Goal: Task Accomplishment & Management: Complete application form

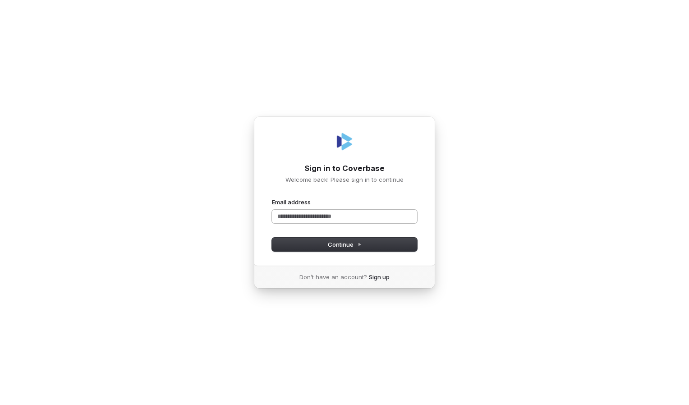
click at [297, 216] on input "Email address" at bounding box center [344, 217] width 145 height 14
drag, startPoint x: 338, startPoint y: 242, endPoint x: 379, endPoint y: 288, distance: 61.9
click at [339, 242] on span "Continue" at bounding box center [345, 244] width 34 height 8
type input "**********"
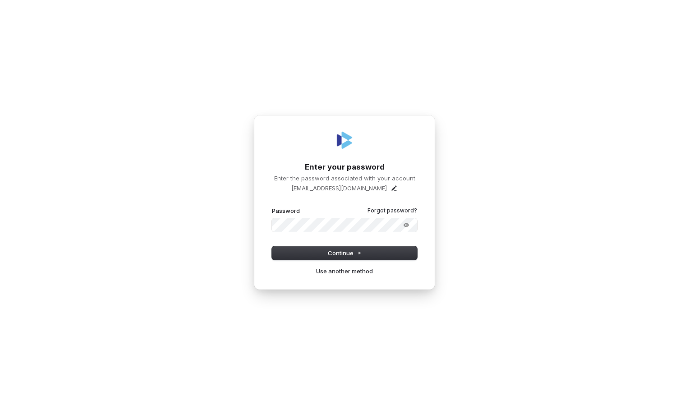
click at [110, 199] on div "**********" at bounding box center [344, 202] width 689 height 405
click at [340, 252] on span "Continue" at bounding box center [345, 253] width 34 height 8
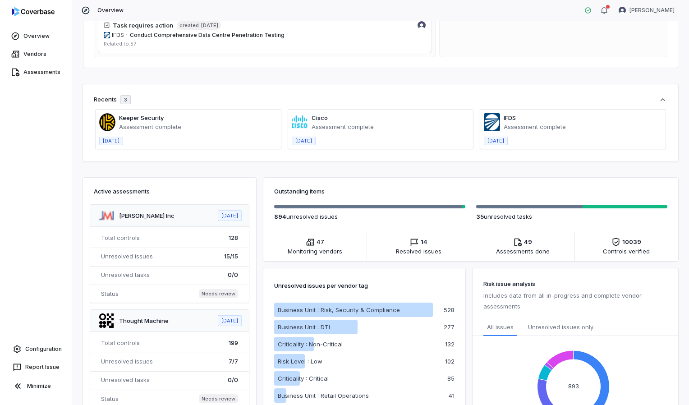
scroll to position [45, 0]
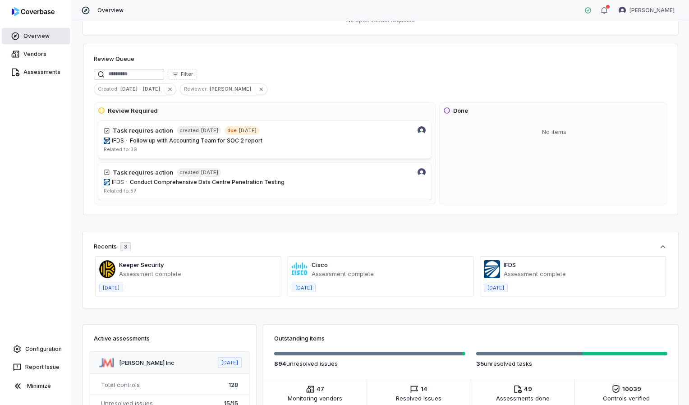
click at [28, 36] on link "Overview" at bounding box center [36, 36] width 68 height 16
click at [35, 52] on link "Vendors" at bounding box center [36, 54] width 68 height 16
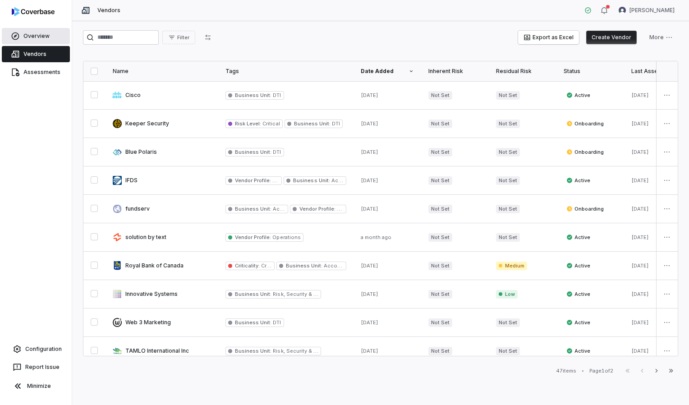
click at [34, 36] on link "Overview" at bounding box center [36, 36] width 68 height 16
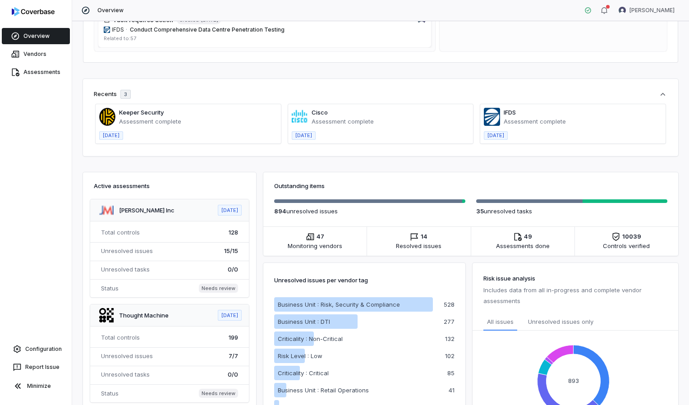
scroll to position [45, 0]
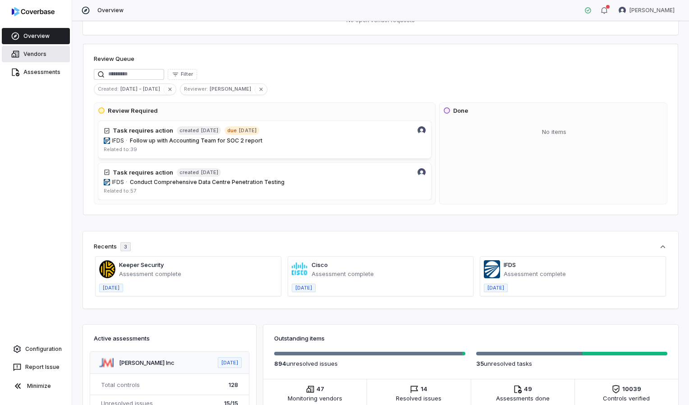
click at [41, 53] on link "Vendors" at bounding box center [36, 54] width 68 height 16
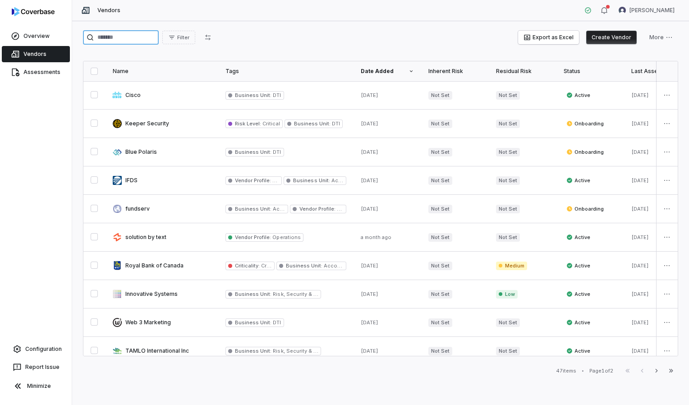
click at [105, 37] on input "search" at bounding box center [121, 37] width 76 height 14
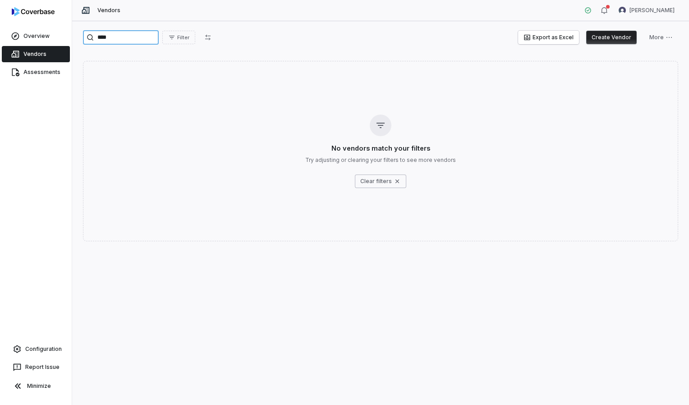
type input "****"
click at [616, 35] on button "Create Vendor" at bounding box center [611, 38] width 50 height 14
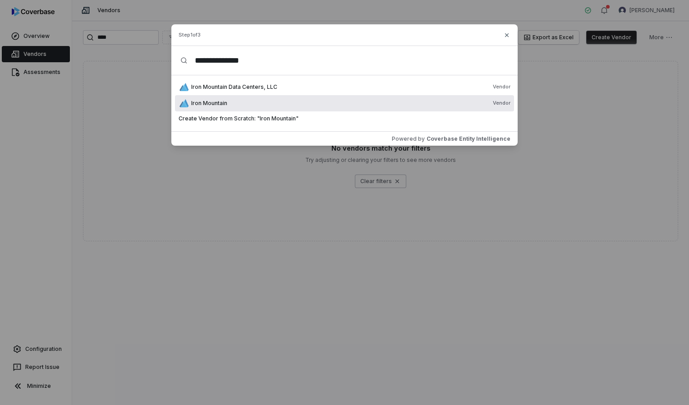
type input "**********"
click at [222, 102] on span "Iron Mountain" at bounding box center [209, 103] width 36 height 7
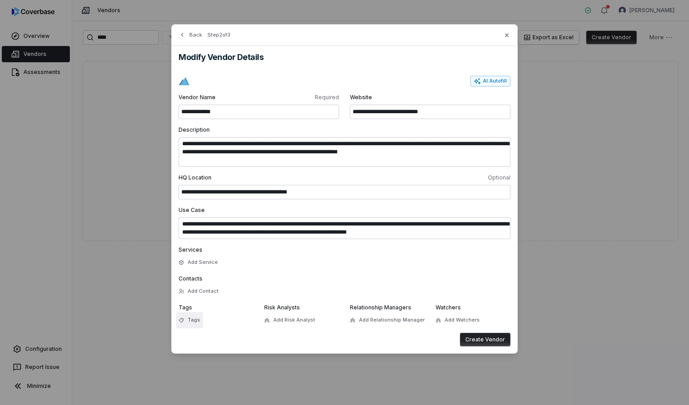
click at [191, 321] on span "Tags" at bounding box center [193, 319] width 13 height 7
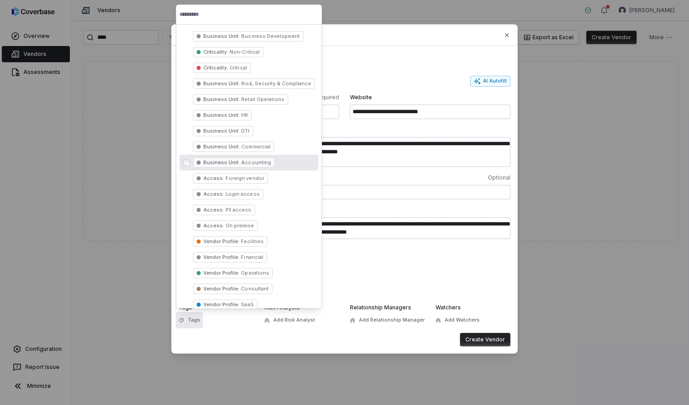
drag, startPoint x: 251, startPoint y: 164, endPoint x: 255, endPoint y: 170, distance: 7.8
click at [250, 165] on span "Accounting" at bounding box center [255, 162] width 31 height 6
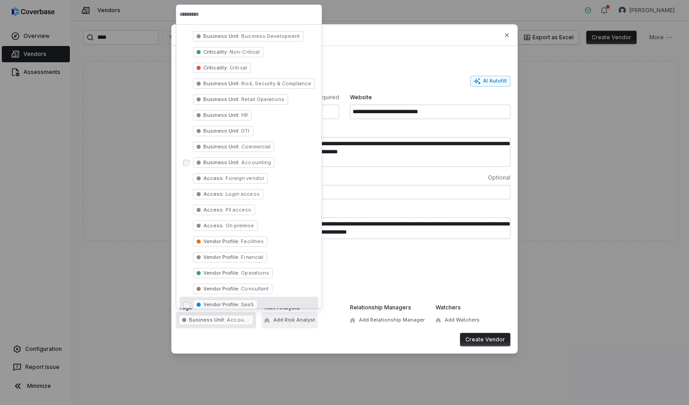
click at [296, 323] on span "Add Risk Analyst" at bounding box center [294, 319] width 42 height 7
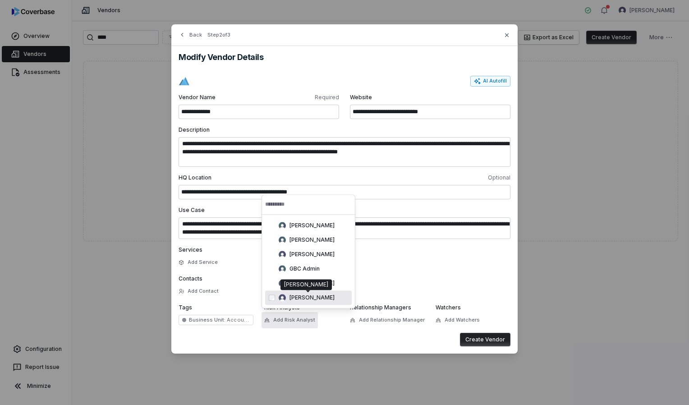
click at [304, 299] on span "[PERSON_NAME]" at bounding box center [311, 297] width 45 height 7
click at [407, 280] on label "Contacts" at bounding box center [344, 278] width 332 height 7
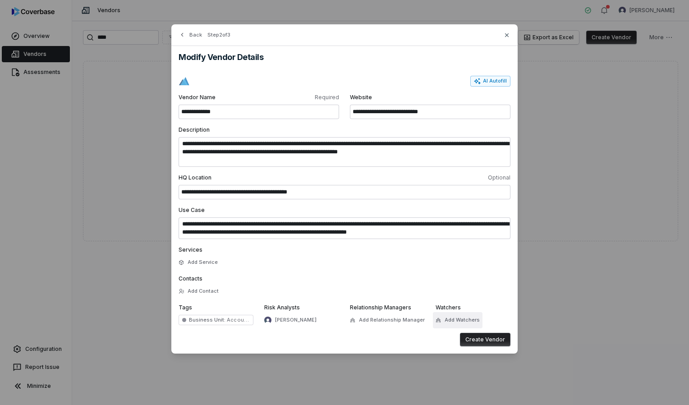
click at [461, 318] on button "Add Watchers" at bounding box center [458, 320] width 50 height 16
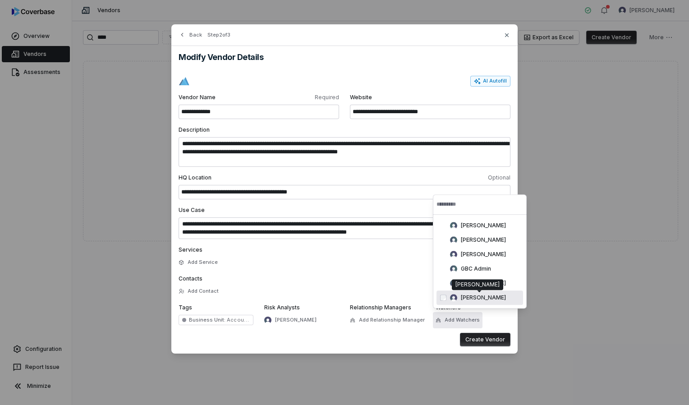
drag, startPoint x: 469, startPoint y: 299, endPoint x: 455, endPoint y: 297, distance: 14.6
click at [469, 299] on span "[PERSON_NAME]" at bounding box center [483, 297] width 45 height 7
click at [353, 288] on div "Add Contact" at bounding box center [344, 291] width 332 height 11
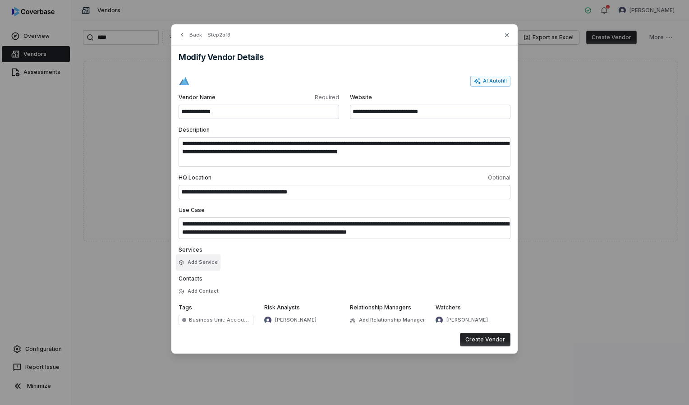
click at [215, 262] on button "Add Service" at bounding box center [198, 262] width 45 height 16
click at [370, 263] on div "Services Add Service" at bounding box center [344, 257] width 332 height 22
click at [489, 340] on button "Create Vendor" at bounding box center [485, 340] width 50 height 14
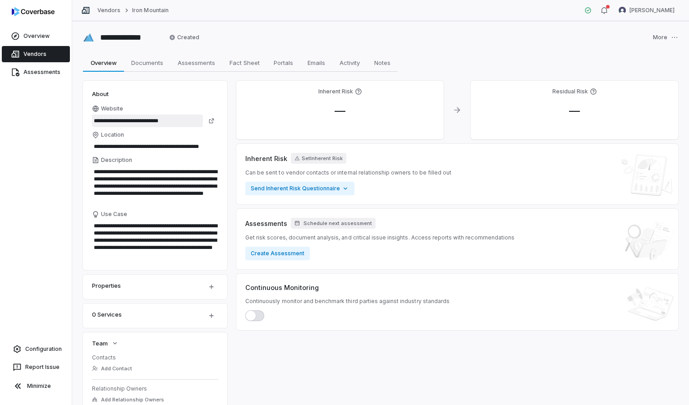
click at [183, 119] on input "**********" at bounding box center [147, 120] width 111 height 13
click at [146, 114] on label "**********" at bounding box center [155, 116] width 126 height 23
click at [146, 114] on input "**********" at bounding box center [147, 120] width 111 height 13
drag, startPoint x: 186, startPoint y: 122, endPoint x: 32, endPoint y: 115, distance: 153.4
click at [32, 115] on div "**********" at bounding box center [344, 202] width 689 height 405
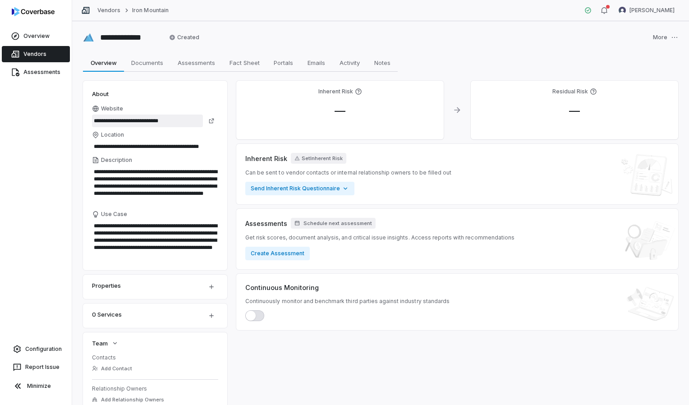
paste input "*****"
type input "**********"
click at [338, 34] on div "**********" at bounding box center [380, 37] width 595 height 14
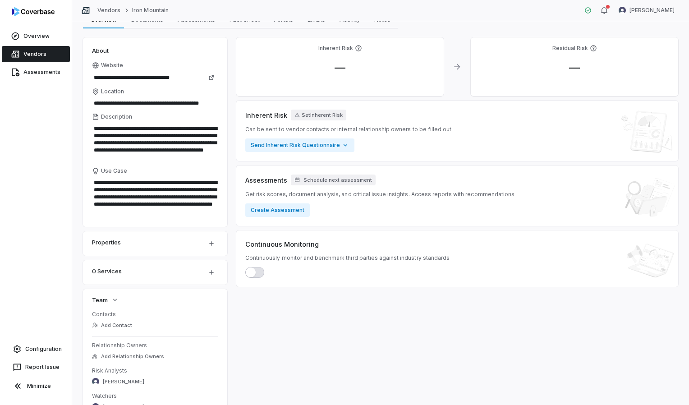
scroll to position [45, 0]
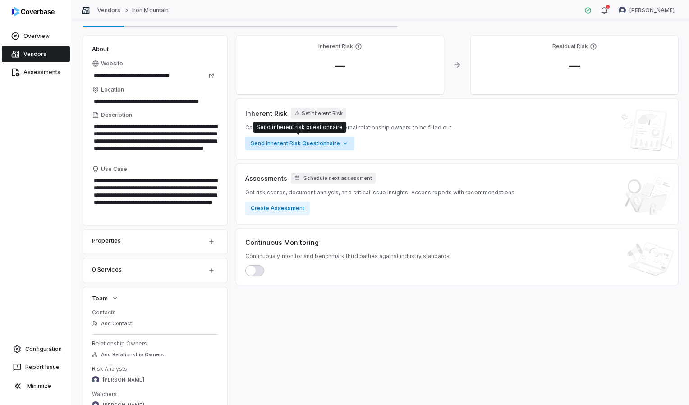
click at [328, 143] on html "**********" at bounding box center [344, 202] width 689 height 405
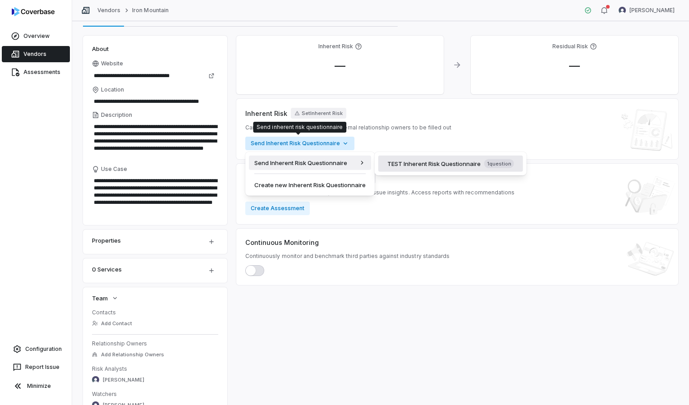
click at [416, 166] on div "TEST Inherent Risk Questionnaire 1 question" at bounding box center [450, 163] width 127 height 9
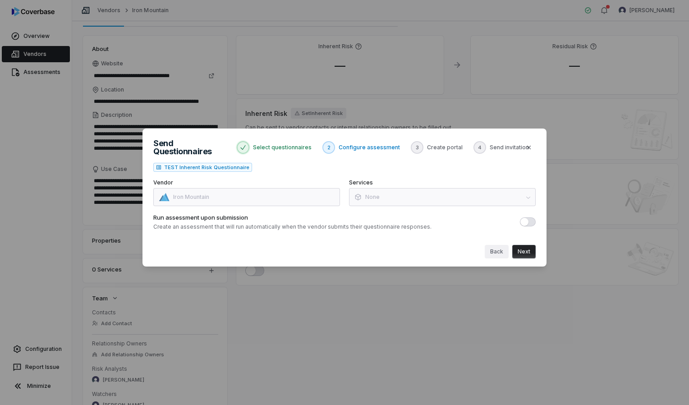
click at [499, 247] on button "Back" at bounding box center [496, 252] width 24 height 14
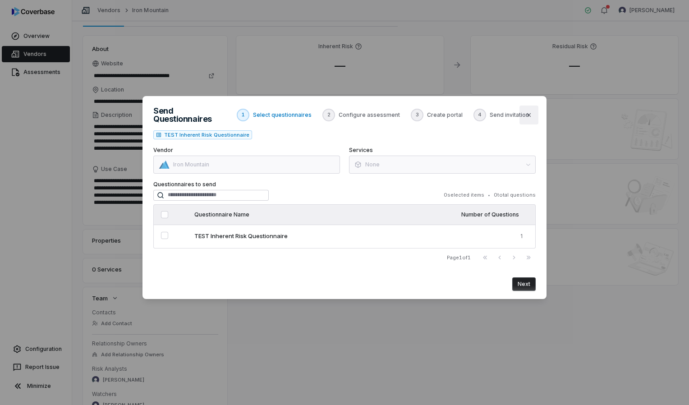
click at [529, 113] on icon "button" at bounding box center [528, 114] width 7 height 7
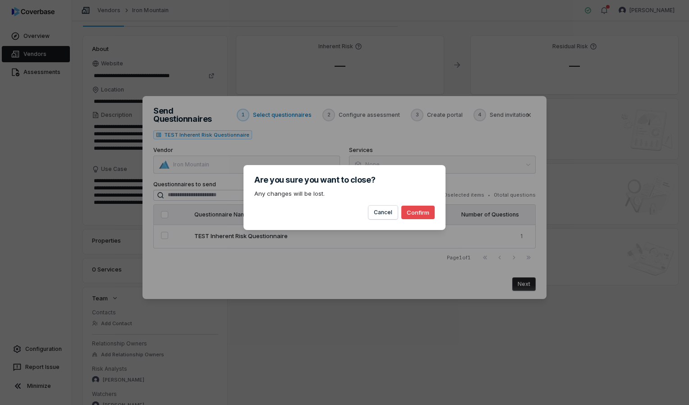
drag, startPoint x: 421, startPoint y: 211, endPoint x: 393, endPoint y: 233, distance: 35.6
click at [420, 211] on button "Confirm" at bounding box center [417, 213] width 33 height 14
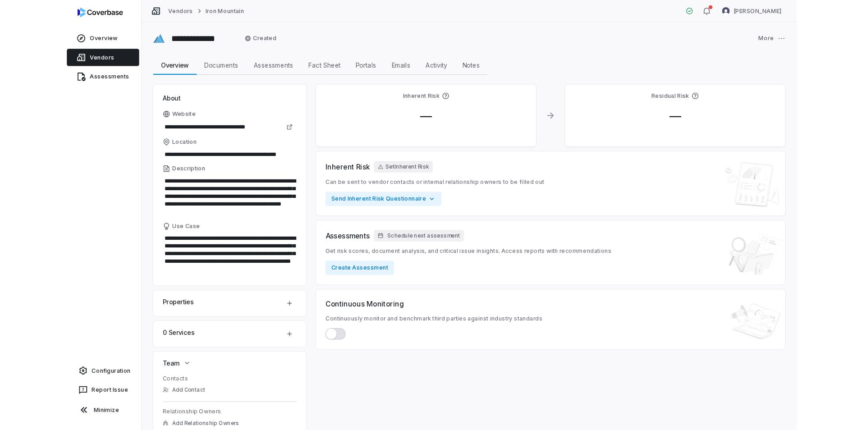
scroll to position [0, 0]
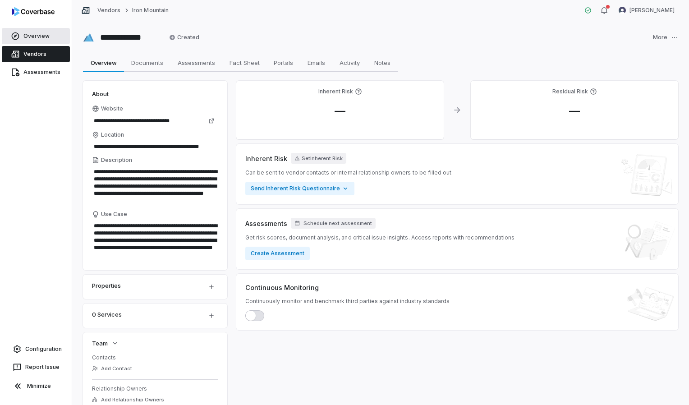
click at [29, 34] on link "Overview" at bounding box center [36, 36] width 68 height 16
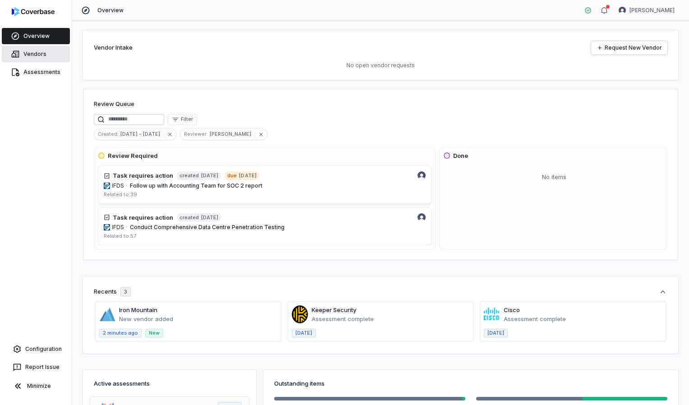
click at [29, 50] on link "Vendors" at bounding box center [36, 54] width 68 height 16
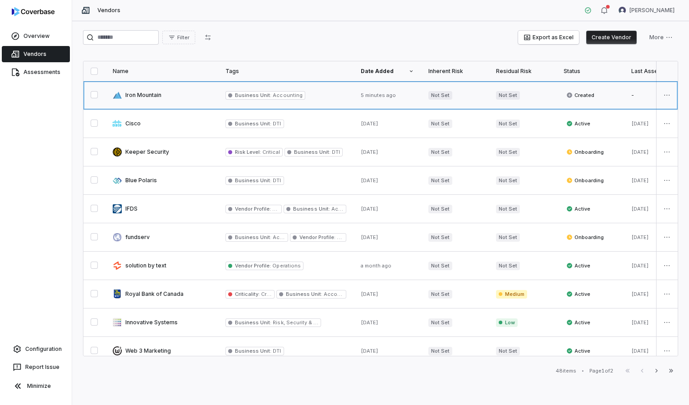
click at [149, 98] on link at bounding box center [161, 95] width 113 height 28
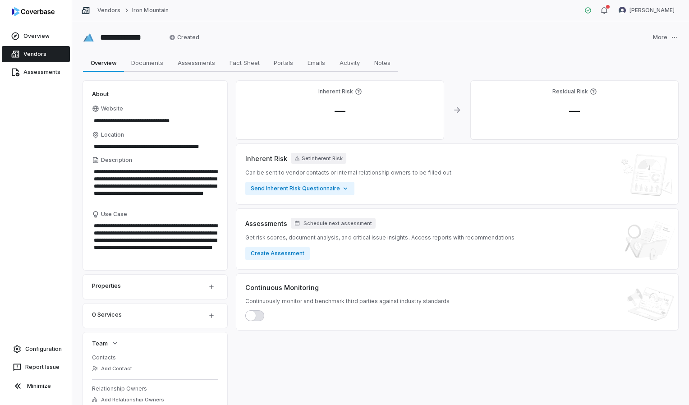
click at [454, 111] on icon at bounding box center [456, 109] width 9 height 9
click at [148, 62] on span "Documents" at bounding box center [147, 63] width 39 height 12
type textarea "*"
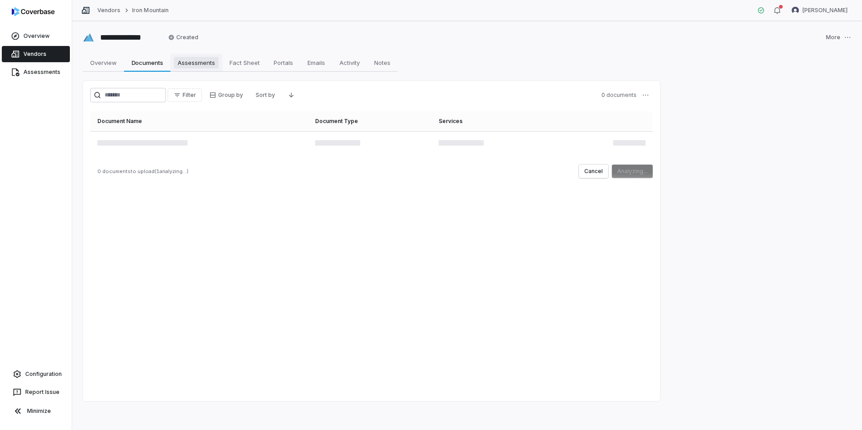
click at [197, 66] on span "Assessments" at bounding box center [196, 63] width 45 height 12
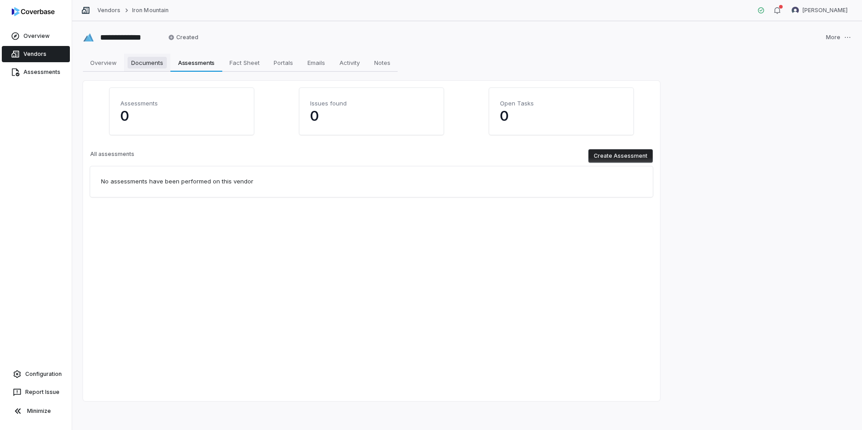
click at [146, 60] on span "Documents" at bounding box center [147, 63] width 39 height 12
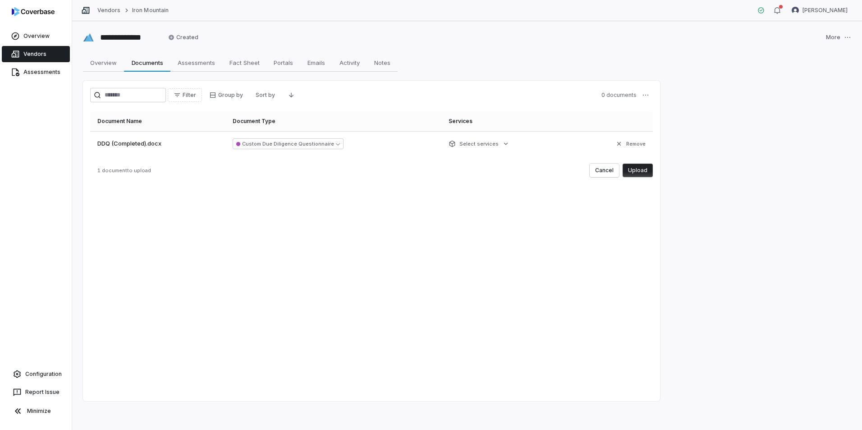
drag, startPoint x: 642, startPoint y: 169, endPoint x: 632, endPoint y: 173, distance: 10.9
click at [642, 169] on button "Upload" at bounding box center [637, 171] width 30 height 14
click at [637, 171] on button "Upload" at bounding box center [637, 171] width 30 height 14
click at [641, 169] on button "Upload" at bounding box center [637, 171] width 30 height 14
click at [640, 168] on button "Upload" at bounding box center [637, 171] width 30 height 14
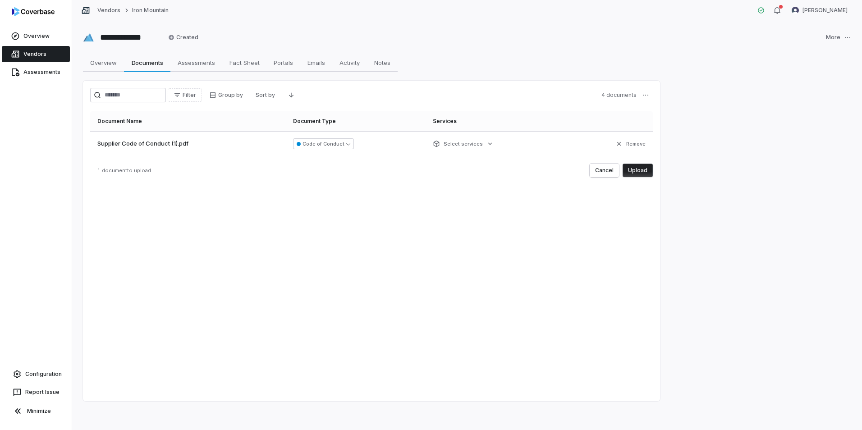
click at [639, 170] on button "Upload" at bounding box center [637, 171] width 30 height 14
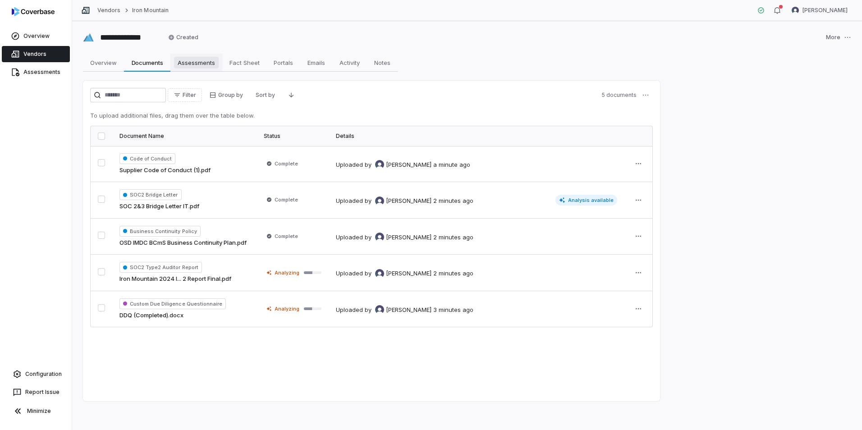
click at [194, 59] on span "Assessments" at bounding box center [196, 63] width 45 height 12
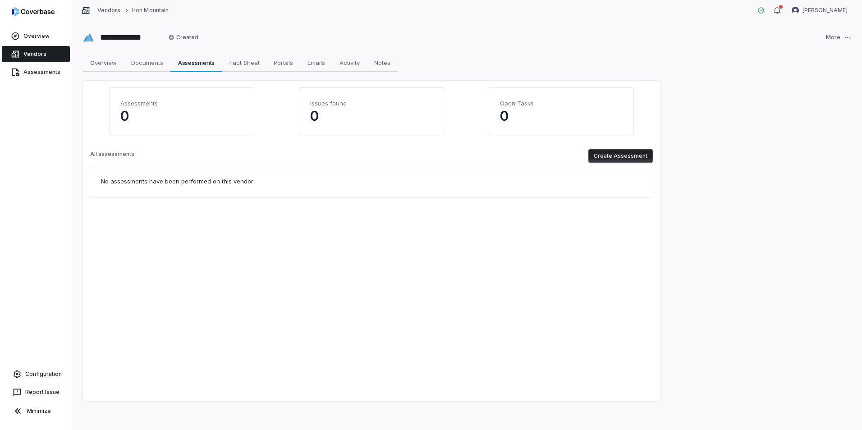
click at [263, 240] on div "Assessments 0 Issues found 0 Open Tasks 0 All assessments Create Assessment No …" at bounding box center [371, 241] width 577 height 320
click at [454, 174] on div "No assessments have been performed on this vendor" at bounding box center [371, 181] width 562 height 31
click at [631, 155] on button "Create Assessment" at bounding box center [620, 156] width 64 height 14
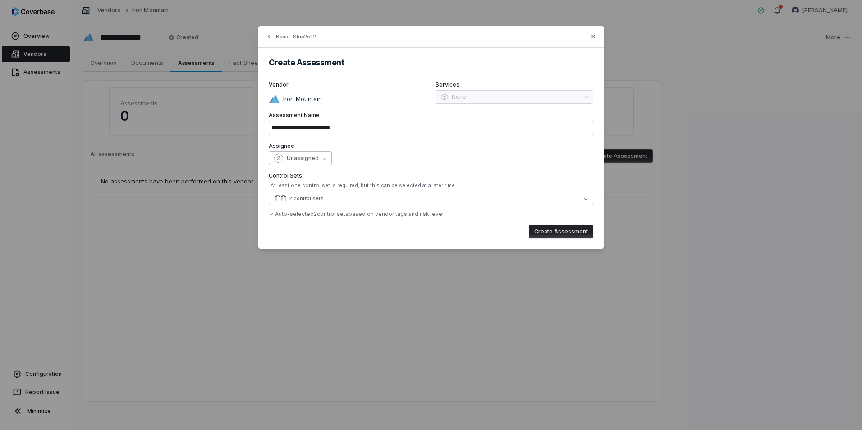
click at [321, 161] on button "Unassigned" at bounding box center [300, 158] width 63 height 14
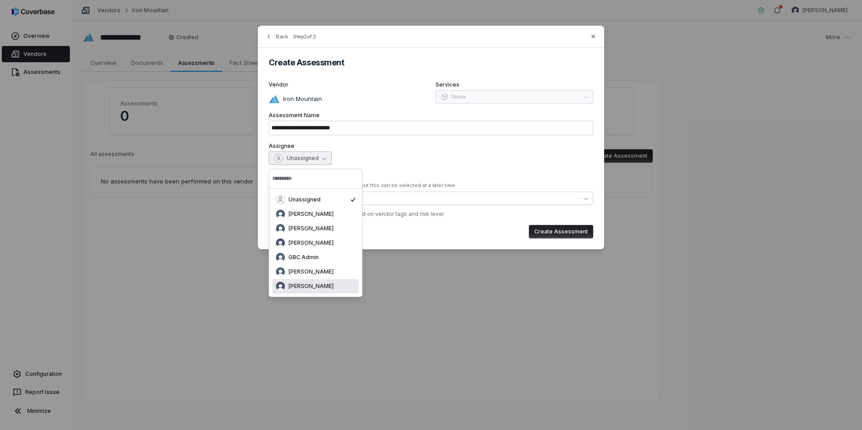
click at [311, 288] on span "[PERSON_NAME]" at bounding box center [310, 286] width 45 height 7
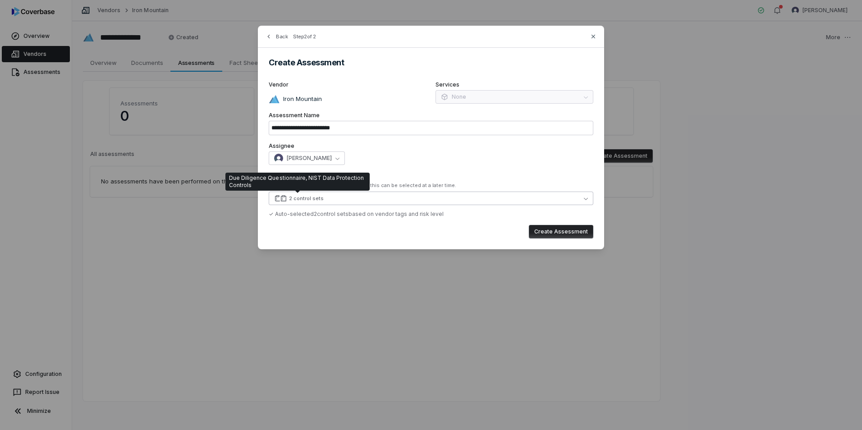
click at [342, 199] on button "2 control sets" at bounding box center [431, 199] width 324 height 14
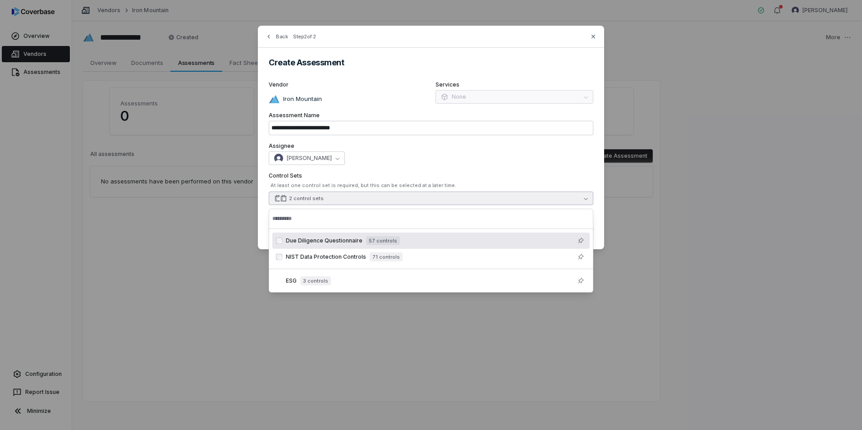
click at [342, 199] on button "2 control sets" at bounding box center [431, 199] width 324 height 14
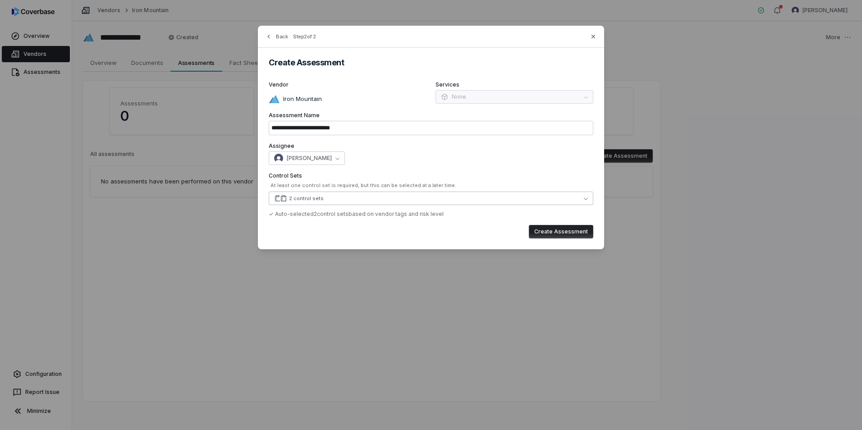
click at [342, 199] on button "2 control sets" at bounding box center [431, 199] width 324 height 14
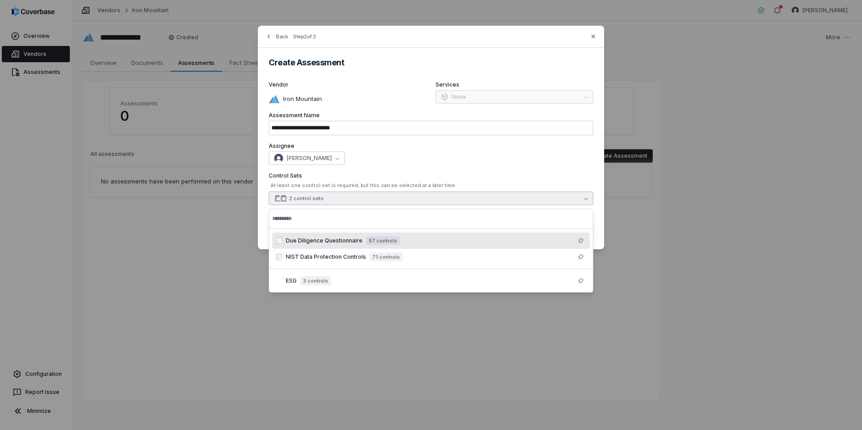
click at [439, 162] on div "[PERSON_NAME]" at bounding box center [431, 158] width 324 height 14
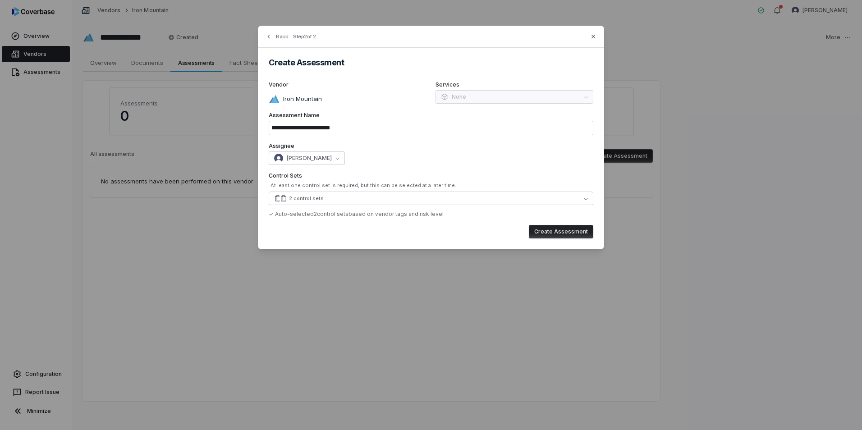
click at [569, 232] on button "Create Assessment" at bounding box center [561, 232] width 64 height 14
type input "**********"
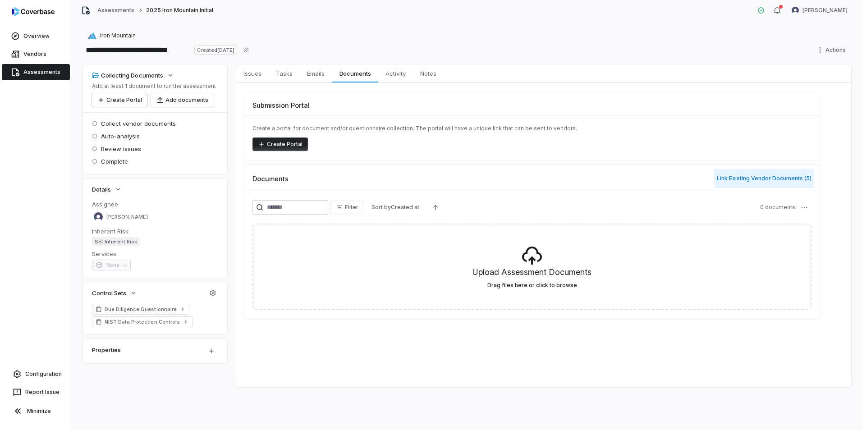
click at [772, 179] on button "Link Existing Vendor Documents ( 5 )" at bounding box center [764, 178] width 100 height 19
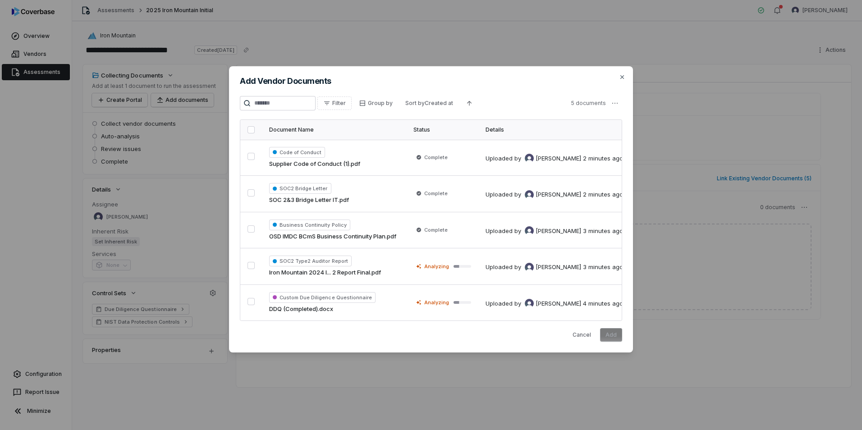
click at [249, 129] on button "button" at bounding box center [250, 129] width 7 height 7
click at [584, 337] on button "Cancel" at bounding box center [581, 335] width 29 height 14
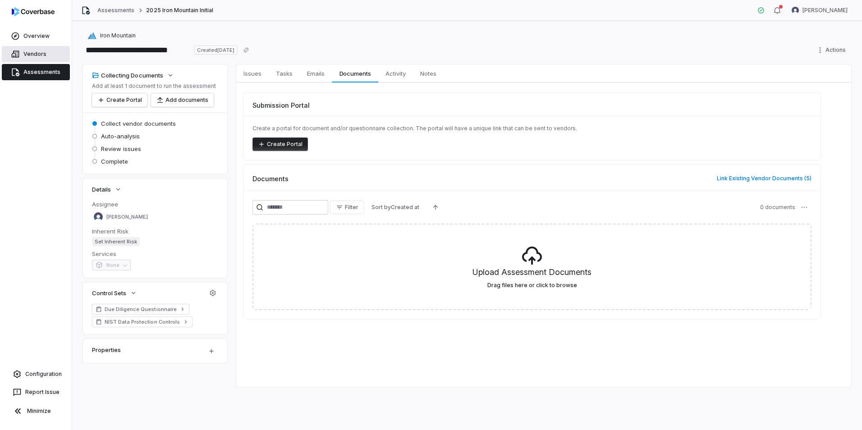
click at [27, 53] on link "Vendors" at bounding box center [36, 54] width 68 height 16
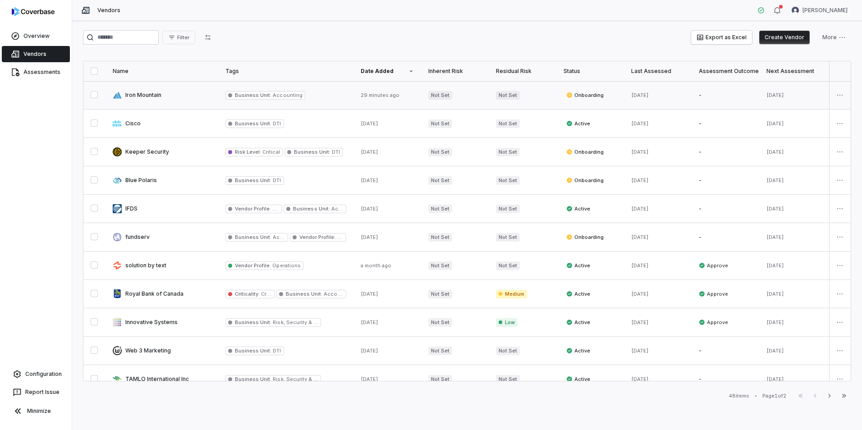
click at [146, 93] on link at bounding box center [161, 95] width 113 height 28
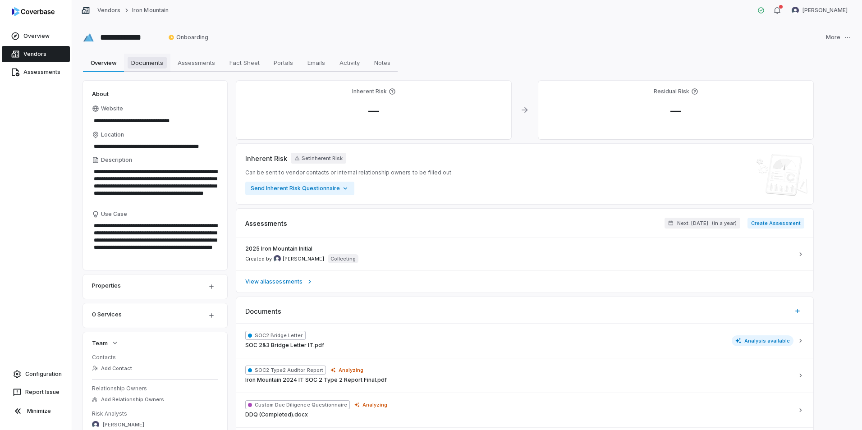
click at [153, 62] on span "Documents" at bounding box center [147, 63] width 39 height 12
type textarea "*"
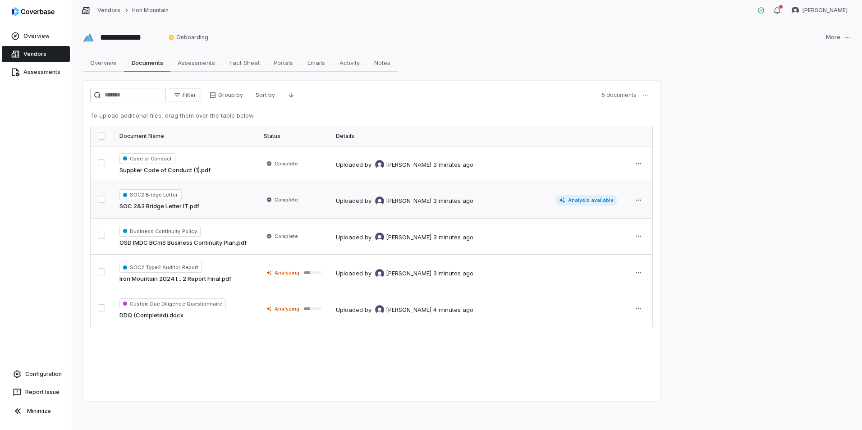
click at [165, 206] on link "SOC 2&3 Bridge Letter IT.pdf" at bounding box center [159, 206] width 80 height 9
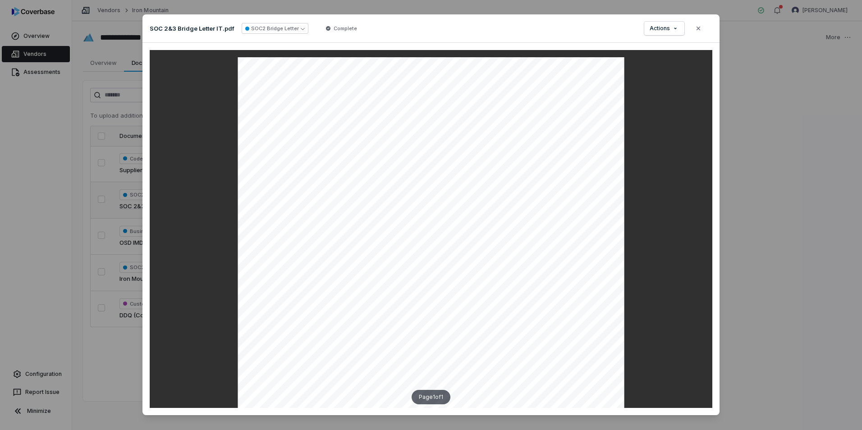
drag, startPoint x: 696, startPoint y: 30, endPoint x: 665, endPoint y: 39, distance: 31.8
click at [695, 30] on icon "button" at bounding box center [698, 28] width 7 height 7
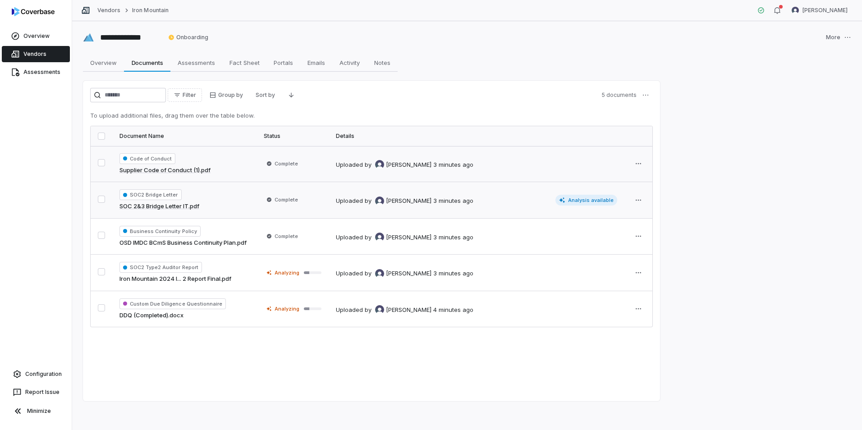
click at [163, 171] on link "Supplier Code of Conduct (1).pdf" at bounding box center [164, 170] width 91 height 9
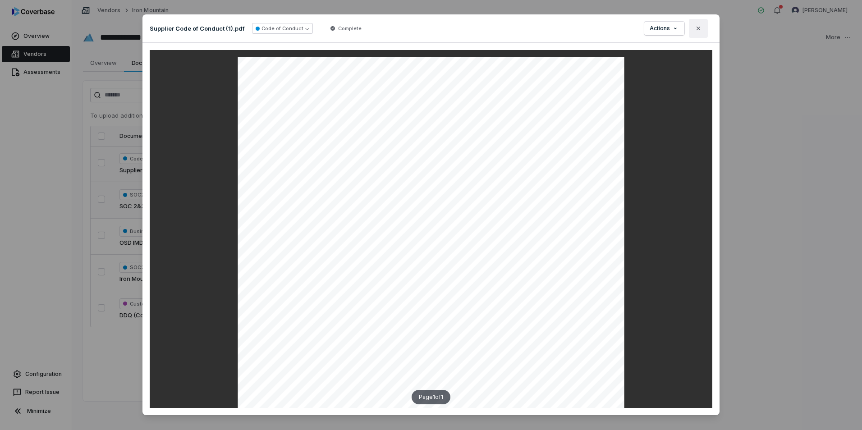
click at [698, 26] on icon "button" at bounding box center [698, 28] width 7 height 7
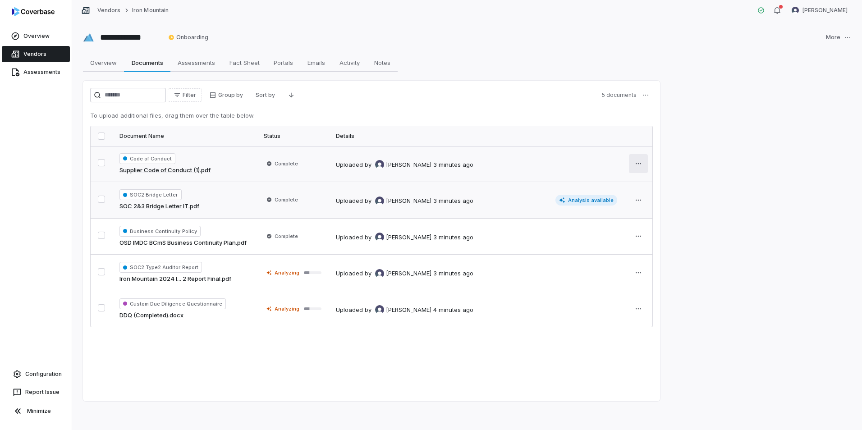
click at [640, 162] on html "**********" at bounding box center [431, 215] width 862 height 430
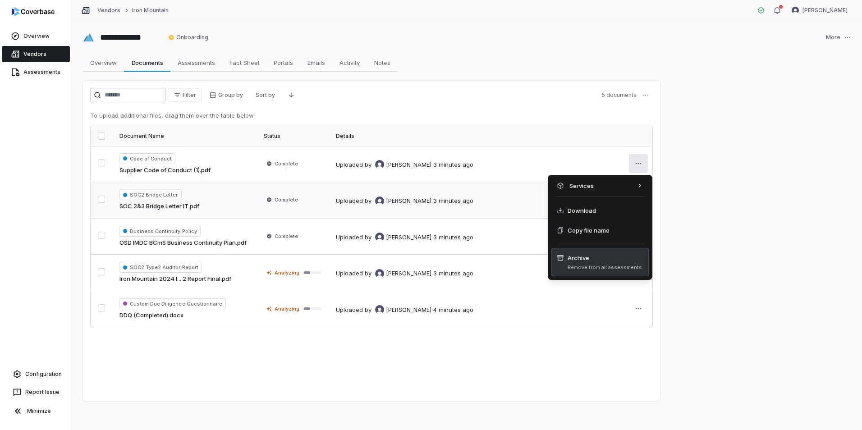
click at [586, 266] on span "Remove from all assessments." at bounding box center [605, 267] width 76 height 7
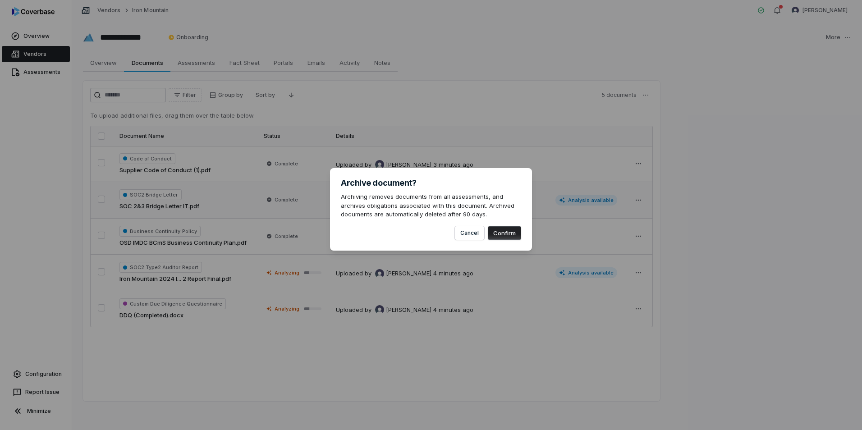
click at [507, 234] on button "Confirm" at bounding box center [504, 233] width 33 height 14
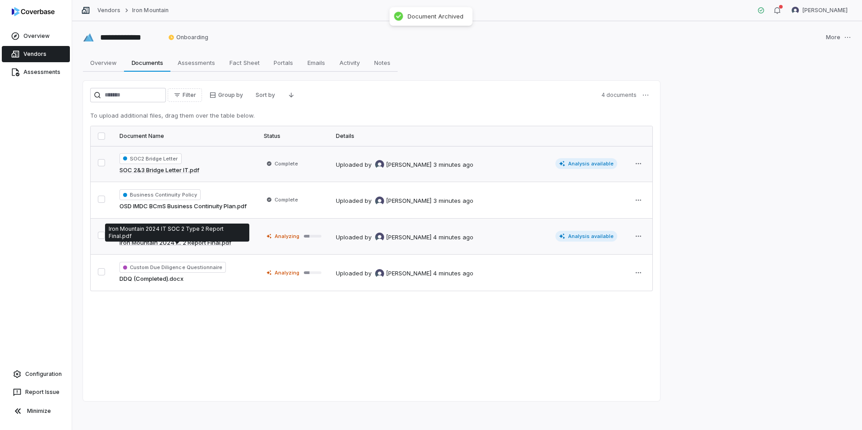
click at [191, 241] on link "Iron Mountain 2024 I... 2 Report Final.pdf" at bounding box center [175, 242] width 112 height 9
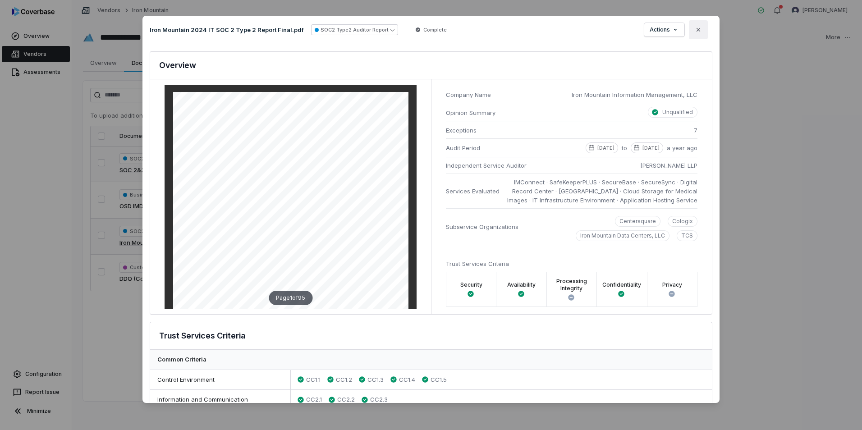
click at [697, 27] on icon "button" at bounding box center [698, 29] width 7 height 7
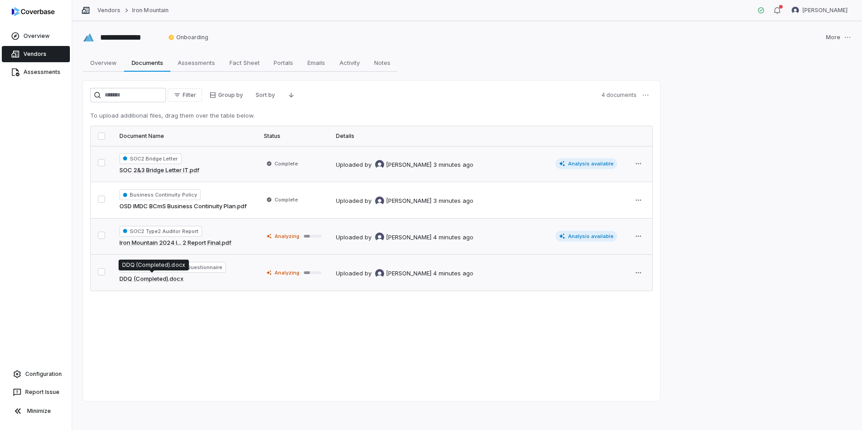
click at [174, 274] on link "DDQ (Completed).docx" at bounding box center [151, 278] width 64 height 9
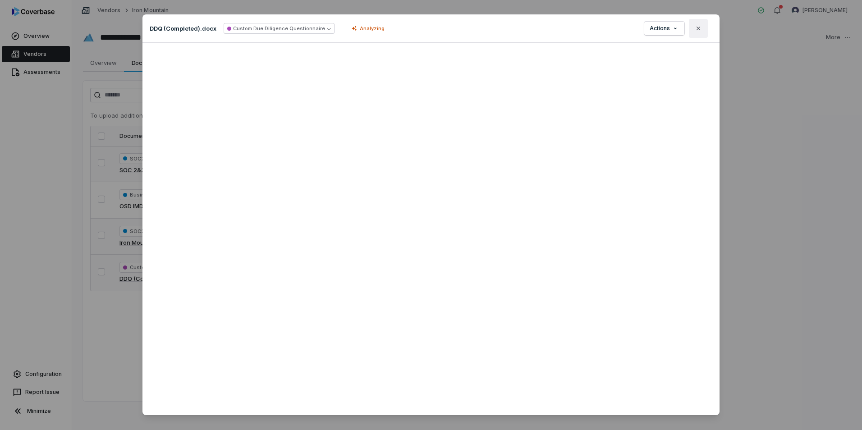
click at [700, 27] on button "Close" at bounding box center [698, 28] width 19 height 19
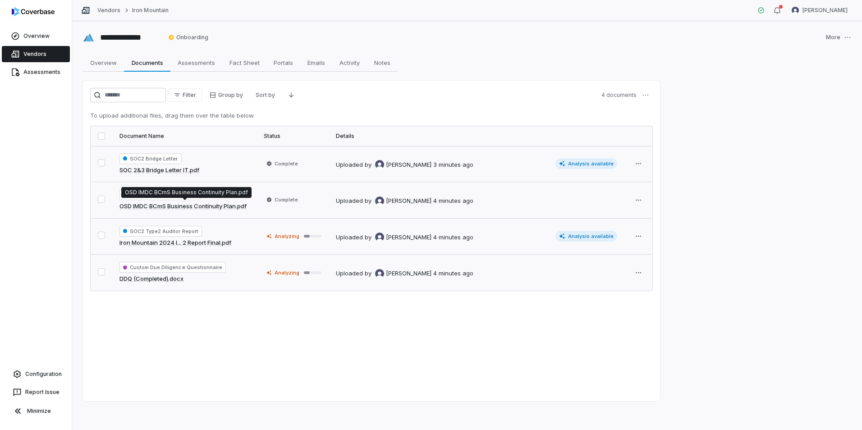
click at [174, 205] on link "OSD IMDC BCmS Business Continuity Plan.pdf" at bounding box center [182, 206] width 127 height 9
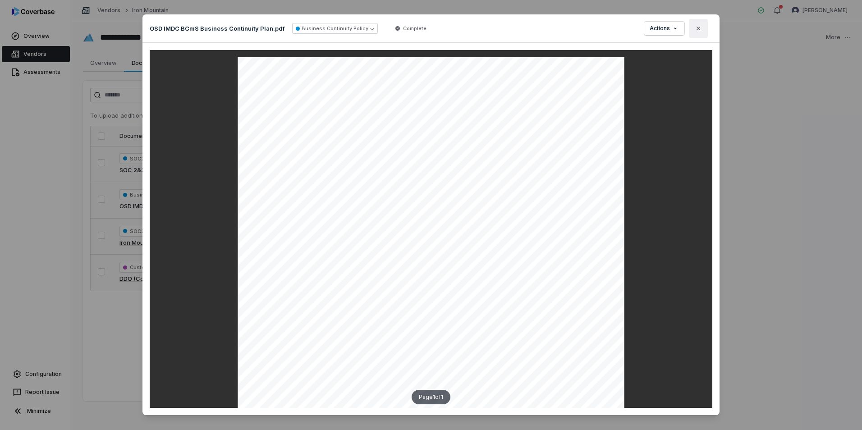
click at [697, 26] on icon "button" at bounding box center [698, 28] width 7 height 7
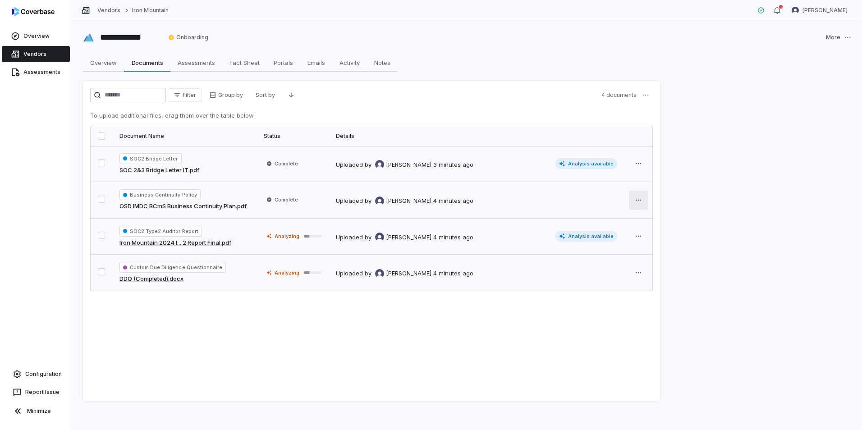
click at [639, 200] on html "**********" at bounding box center [431, 215] width 862 height 430
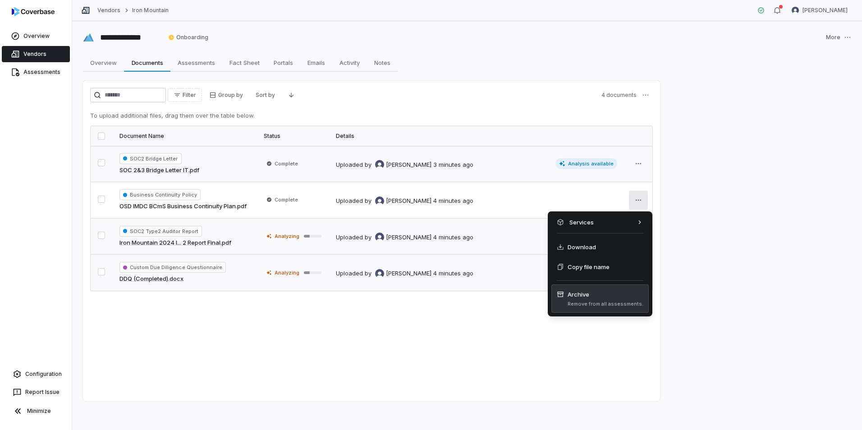
click at [584, 302] on span "Remove from all assessments." at bounding box center [605, 304] width 76 height 7
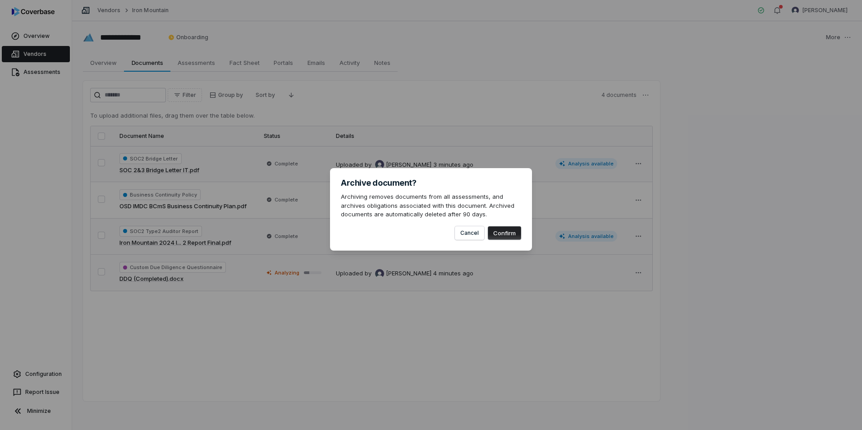
click at [508, 232] on button "Confirm" at bounding box center [504, 233] width 33 height 14
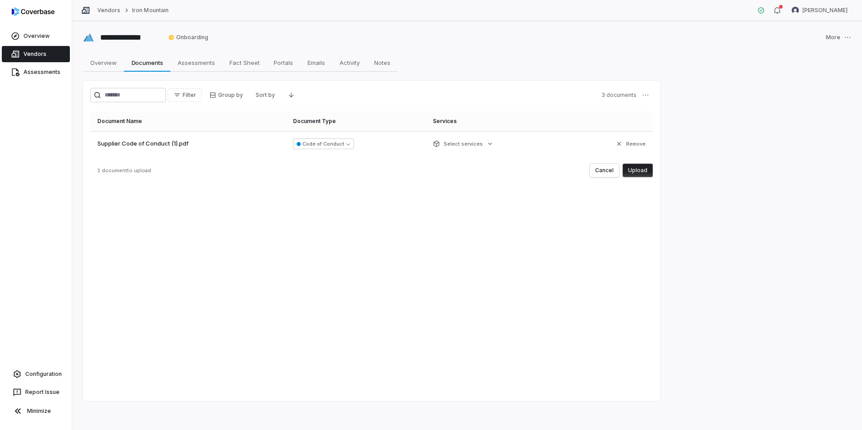
click at [641, 171] on button "Upload" at bounding box center [637, 171] width 30 height 14
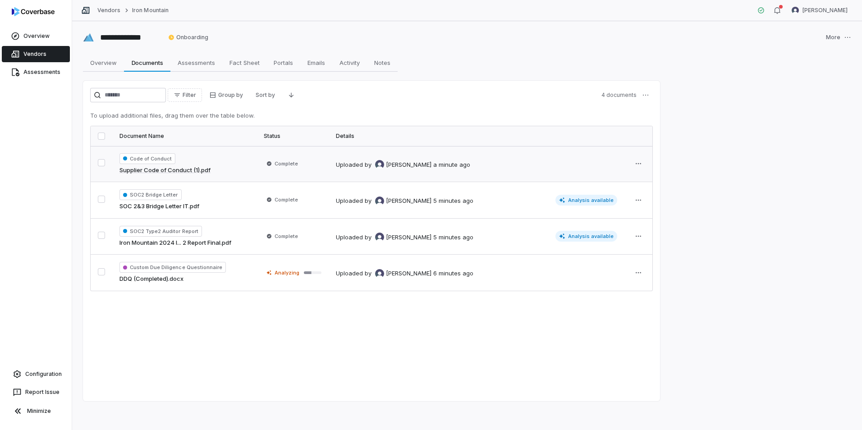
click at [194, 170] on link "Supplier Code of Conduct (1).pdf" at bounding box center [164, 170] width 91 height 9
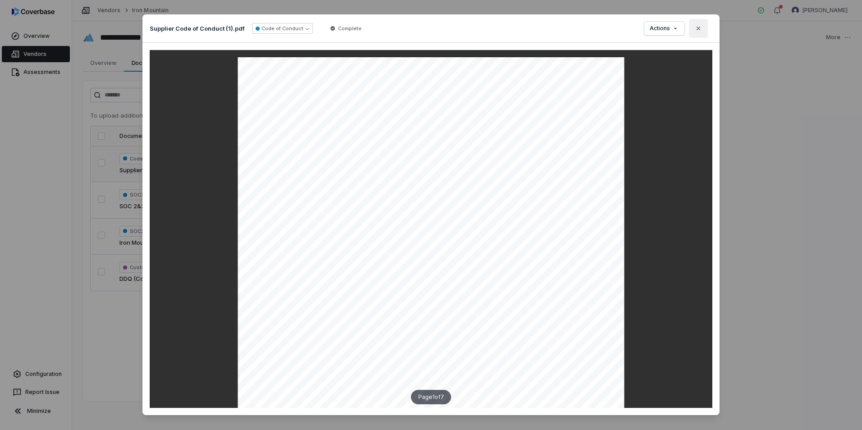
click at [695, 26] on icon "button" at bounding box center [698, 28] width 7 height 7
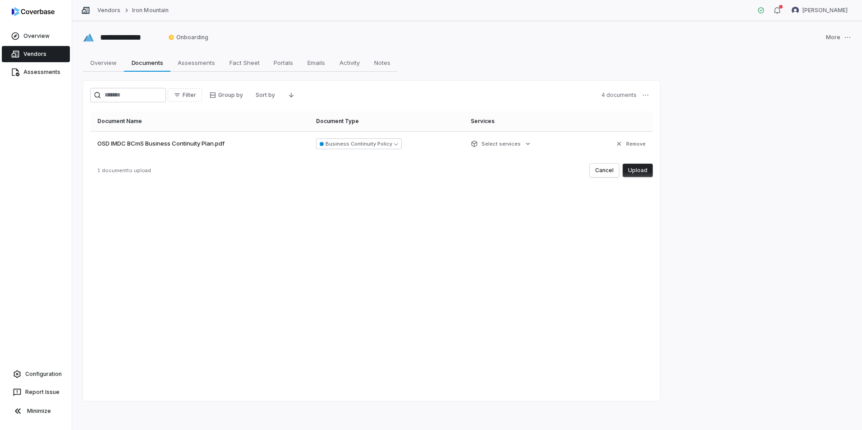
click at [641, 169] on button "Upload" at bounding box center [637, 171] width 30 height 14
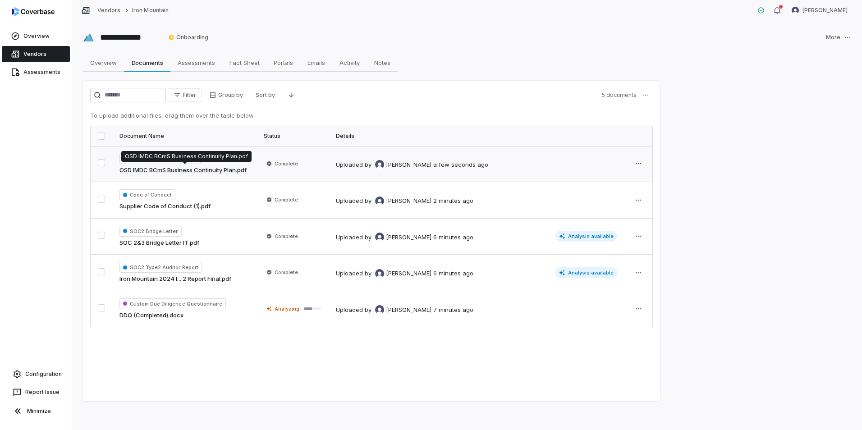
click at [206, 168] on link "OSD IMDC BCmS Business Continuity Plan.pdf" at bounding box center [182, 170] width 127 height 9
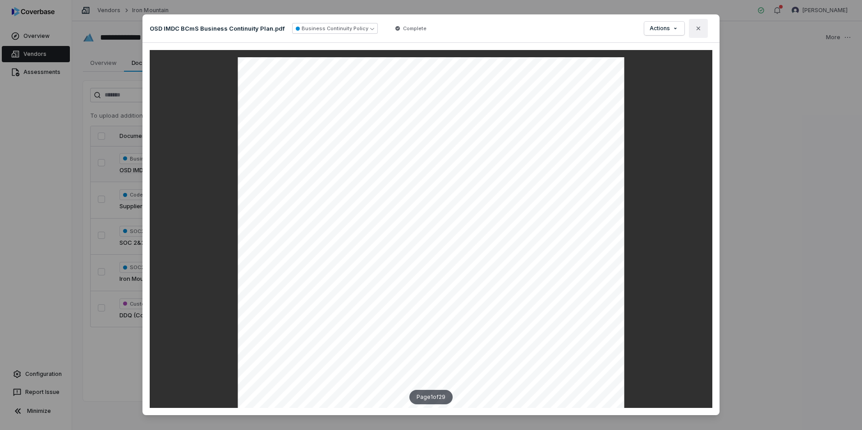
click at [695, 23] on button "Close" at bounding box center [698, 28] width 19 height 19
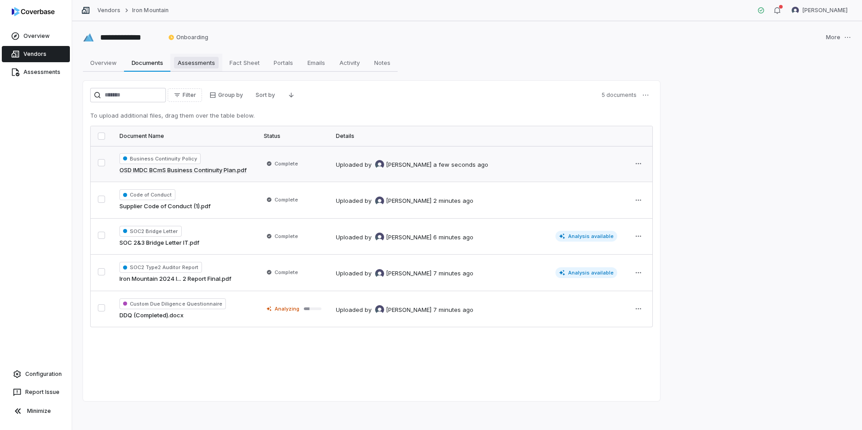
click at [192, 63] on span "Assessments" at bounding box center [196, 63] width 45 height 12
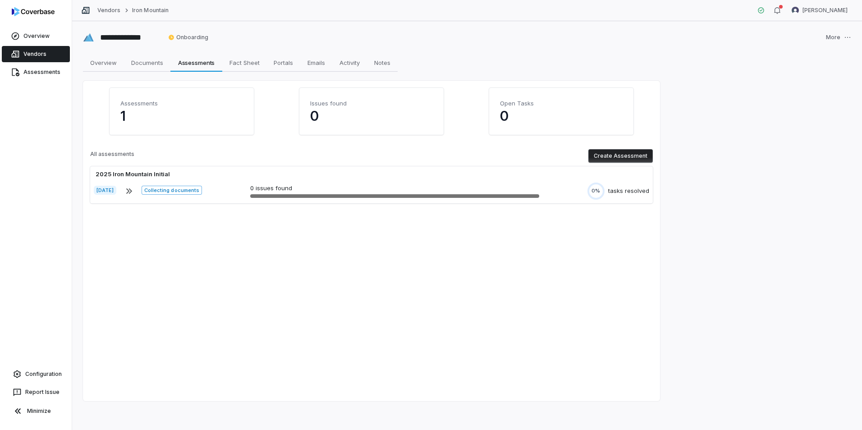
click at [620, 159] on button "Create Assessment" at bounding box center [620, 156] width 64 height 14
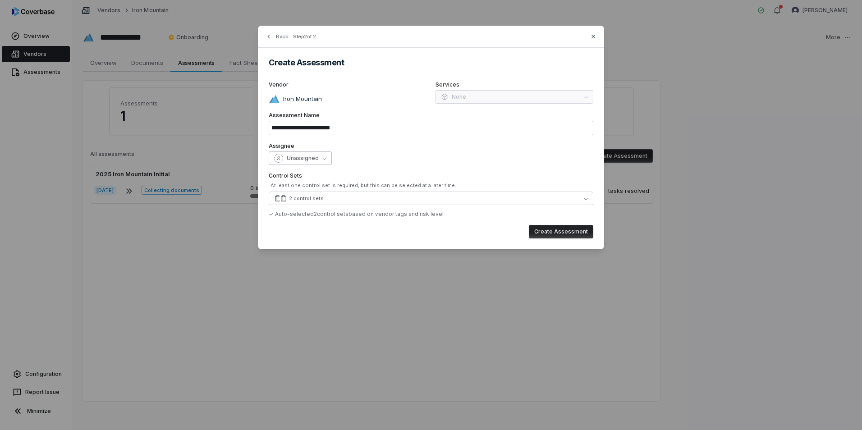
drag, startPoint x: 317, startPoint y: 159, endPoint x: 320, endPoint y: 163, distance: 5.4
click at [319, 159] on button "Unassigned" at bounding box center [300, 158] width 63 height 14
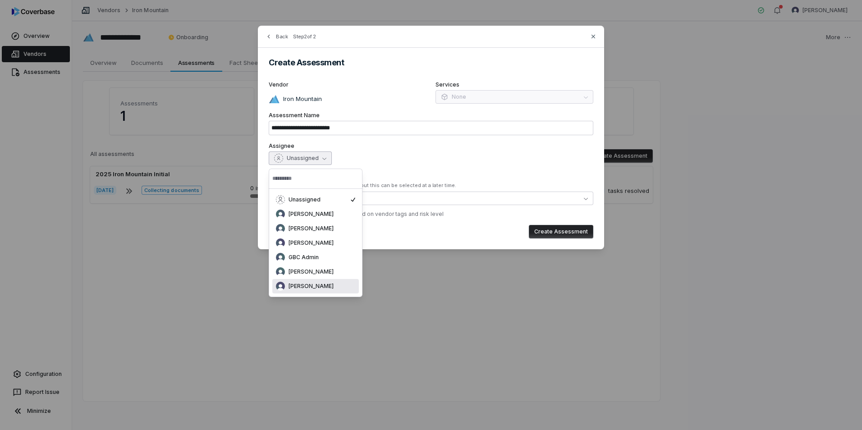
click at [301, 288] on span "Meghan Paonessa" at bounding box center [310, 286] width 45 height 7
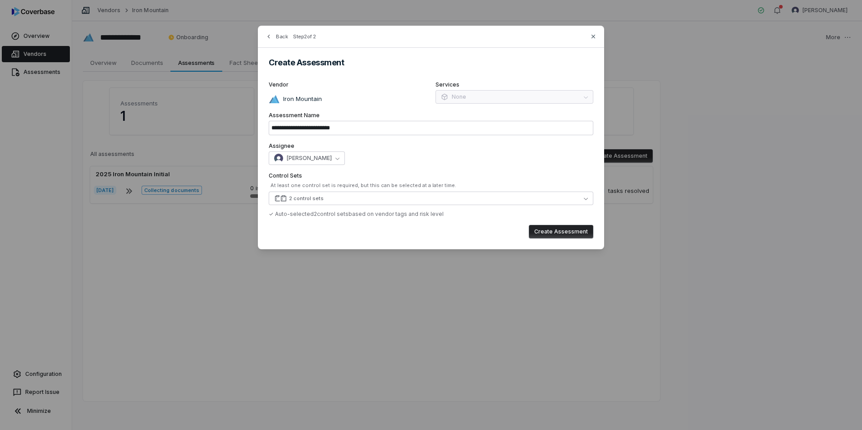
click at [473, 99] on div "Services None" at bounding box center [514, 92] width 158 height 23
drag, startPoint x: 550, startPoint y: 231, endPoint x: 540, endPoint y: 234, distance: 10.4
click at [551, 232] on button "Create Assessment" at bounding box center [561, 232] width 64 height 14
type input "**********"
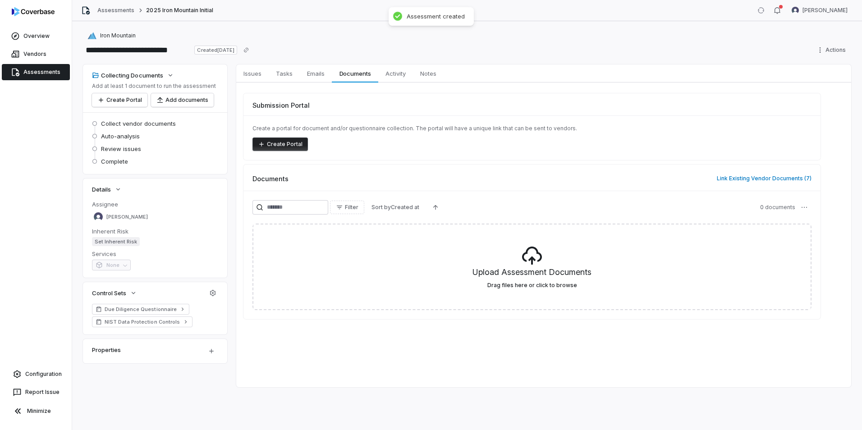
click at [25, 69] on link "Assessments" at bounding box center [36, 72] width 68 height 16
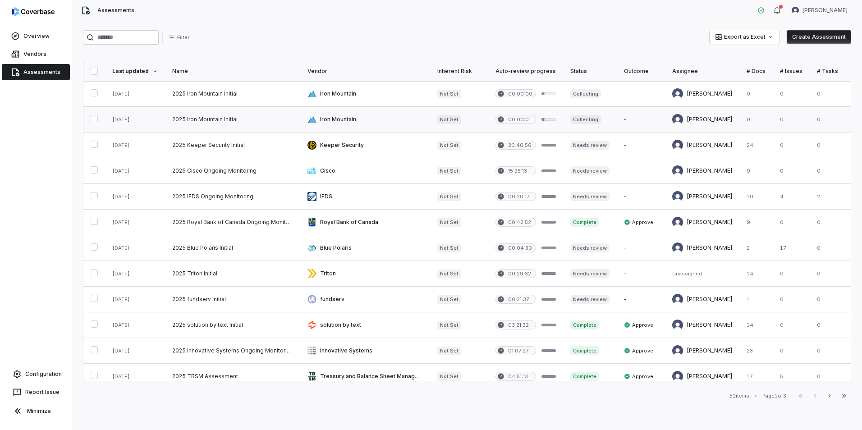
drag, startPoint x: 91, startPoint y: 119, endPoint x: 279, endPoint y: 119, distance: 187.9
click at [279, 118] on link at bounding box center [232, 119] width 135 height 25
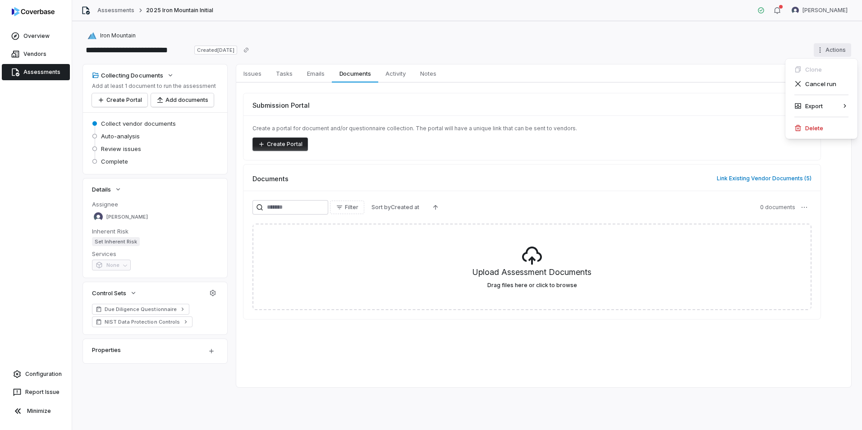
click at [833, 52] on html "**********" at bounding box center [431, 215] width 862 height 430
click at [818, 128] on div "Delete" at bounding box center [821, 128] width 65 height 14
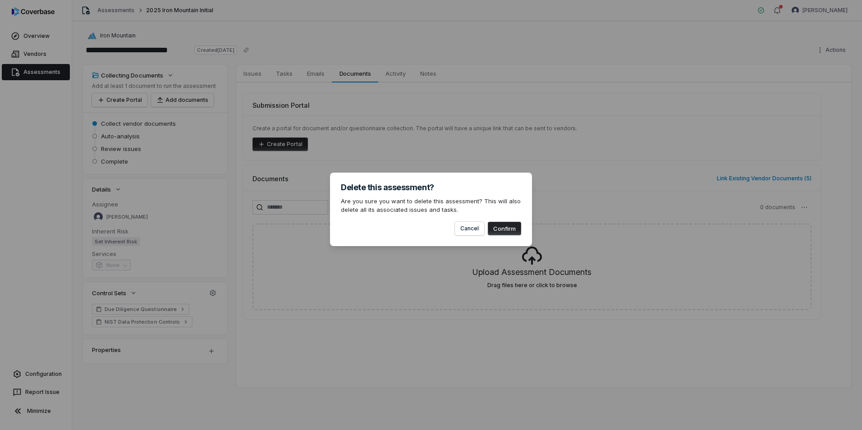
click at [512, 226] on button "Confirm" at bounding box center [504, 229] width 33 height 14
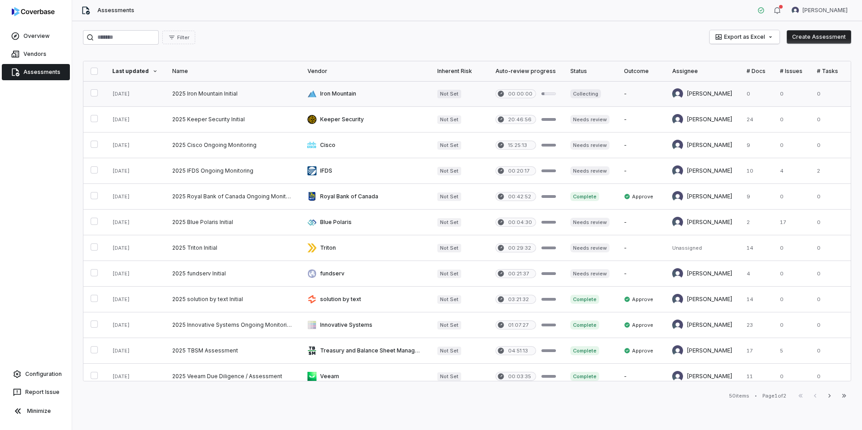
click at [245, 94] on link at bounding box center [232, 93] width 135 height 25
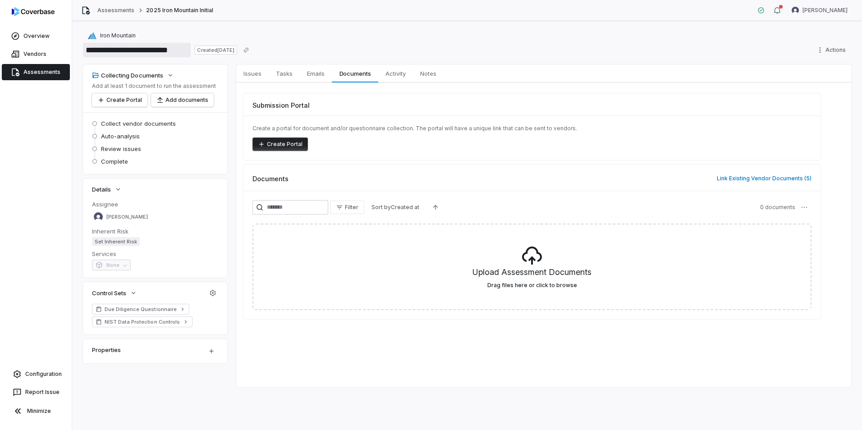
click at [177, 52] on input "**********" at bounding box center [137, 50] width 108 height 14
click at [182, 54] on input "**********" at bounding box center [137, 50] width 108 height 14
type input "**********"
click at [367, 35] on div "Iron Mountain" at bounding box center [467, 35] width 768 height 11
click at [177, 100] on button "Add documents" at bounding box center [182, 100] width 63 height 14
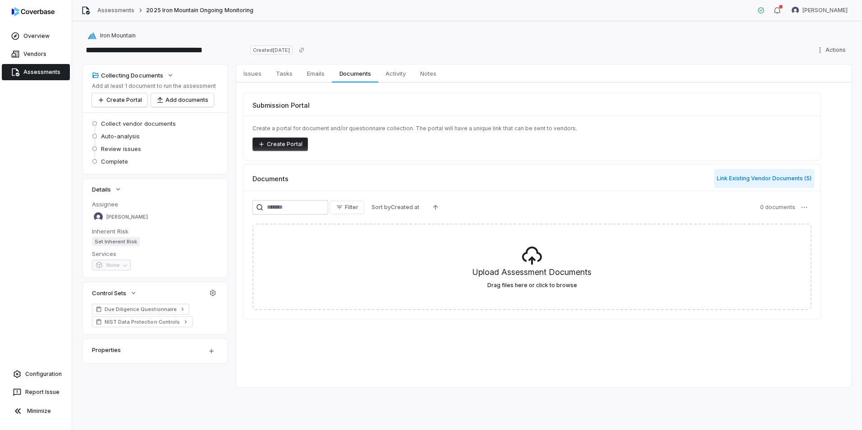
click at [777, 178] on button "Link Existing Vendor Documents ( 5 )" at bounding box center [764, 178] width 100 height 19
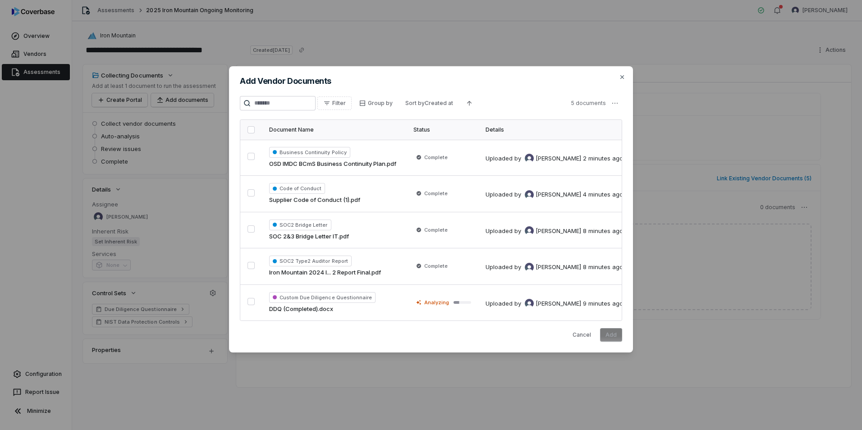
click at [250, 130] on button "button" at bounding box center [250, 129] width 7 height 7
click at [615, 336] on button "Add" at bounding box center [611, 335] width 22 height 14
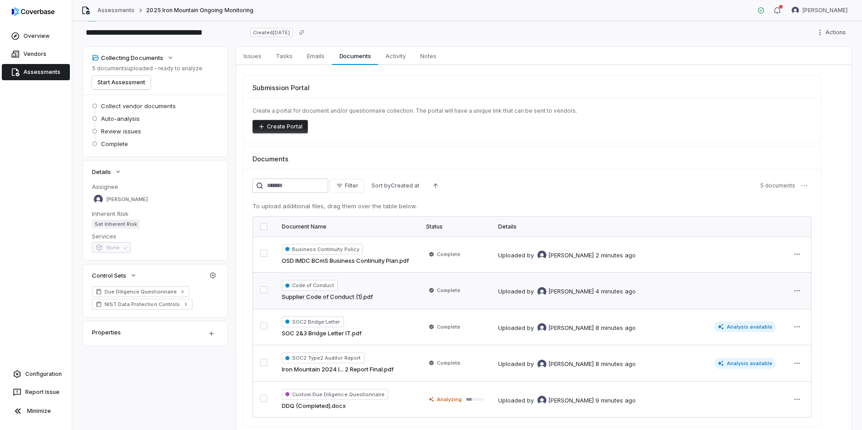
scroll to position [54, 0]
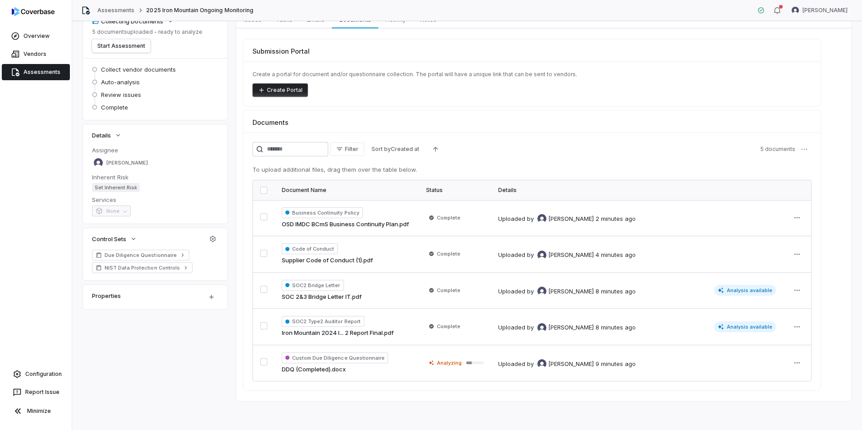
click at [265, 187] on button "button" at bounding box center [263, 190] width 7 height 7
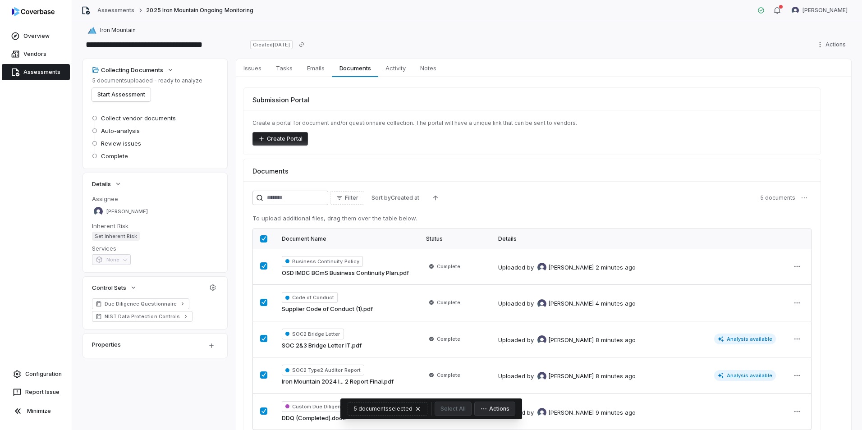
scroll to position [0, 0]
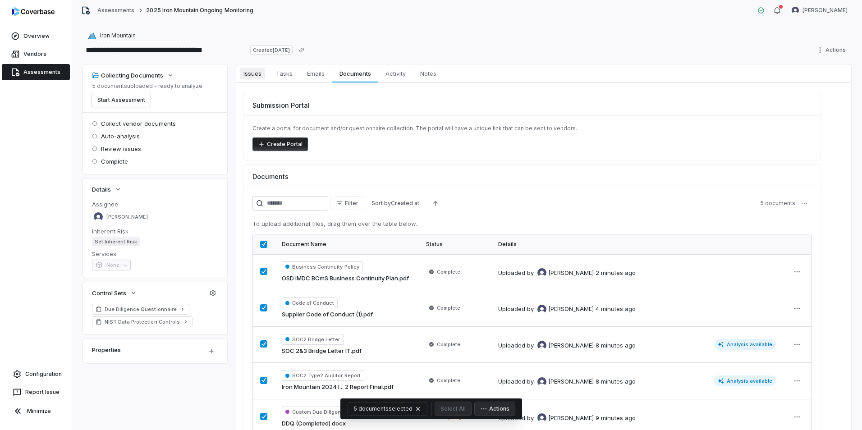
click at [246, 73] on span "Issues" at bounding box center [252, 74] width 25 height 12
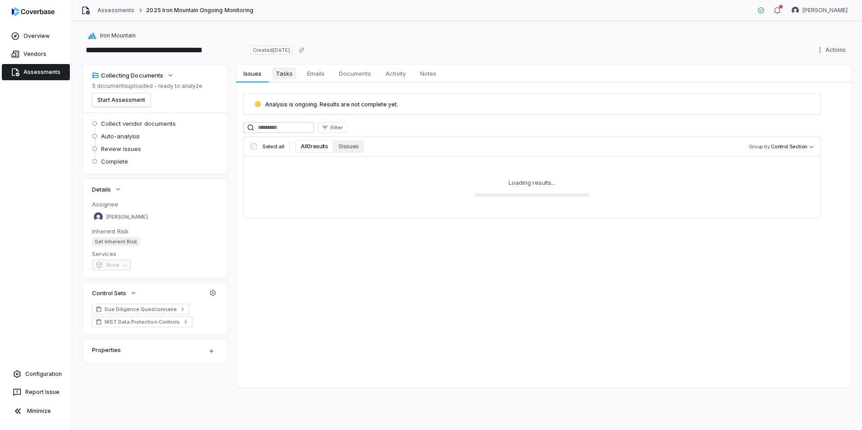
click at [287, 74] on span "Tasks" at bounding box center [284, 74] width 24 height 12
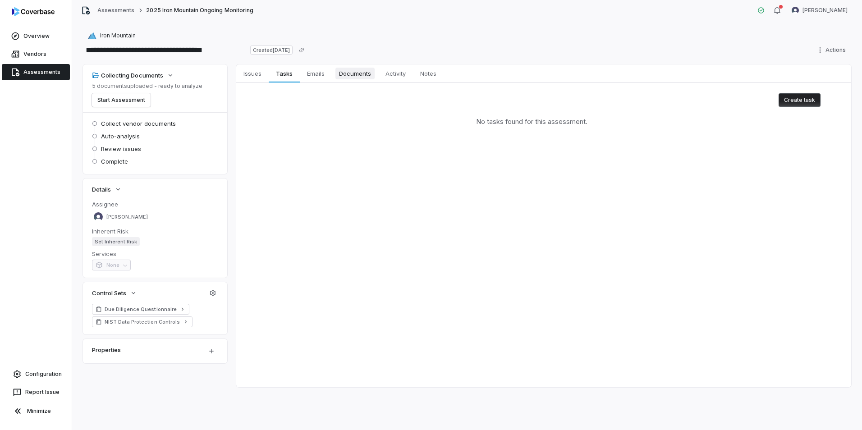
click at [360, 76] on span "Documents" at bounding box center [354, 74] width 39 height 12
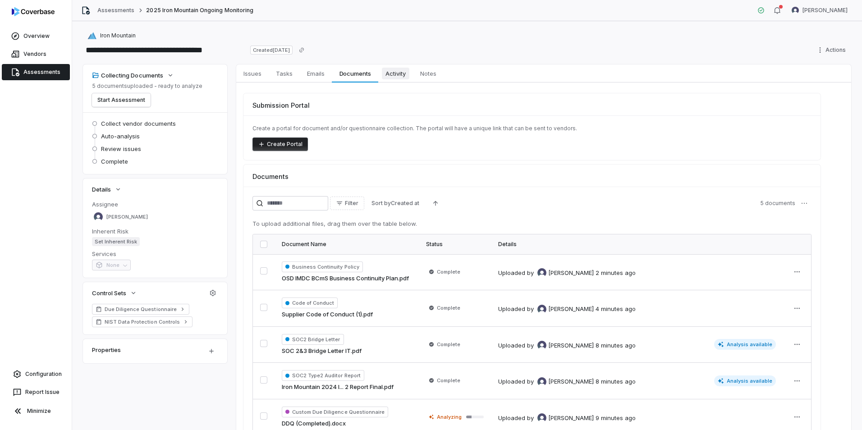
click at [395, 73] on span "Activity" at bounding box center [395, 74] width 27 height 12
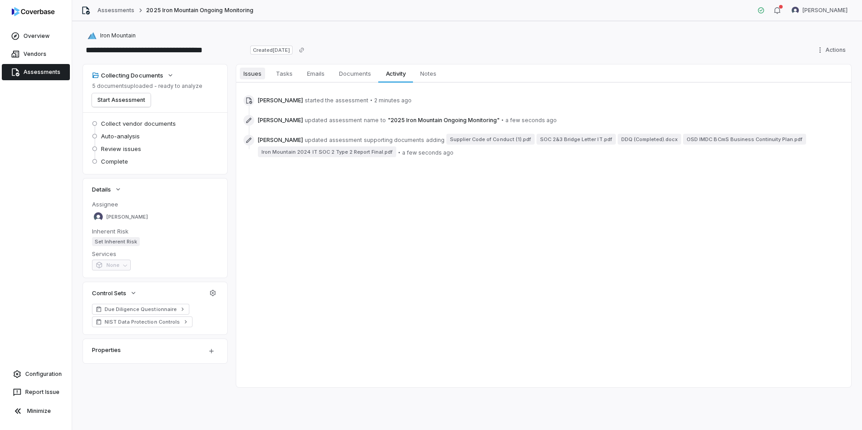
click at [268, 73] on link "Issues Issues" at bounding box center [252, 73] width 32 height 18
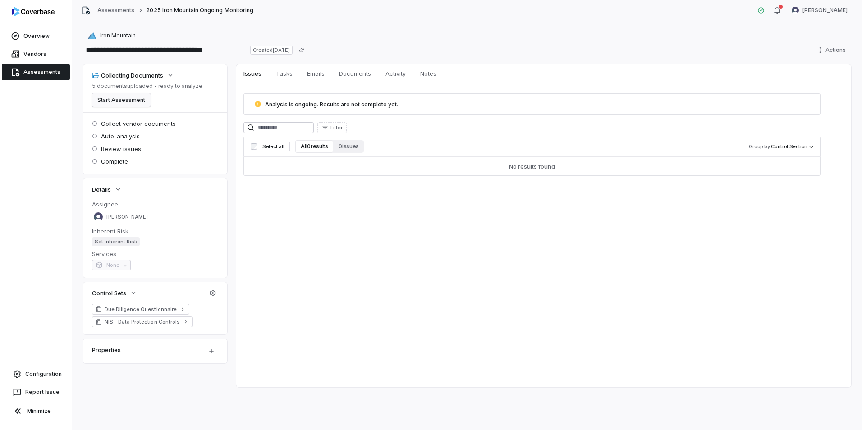
click at [122, 99] on button "Start Assessment" at bounding box center [121, 100] width 59 height 14
click at [284, 71] on span "Tasks" at bounding box center [284, 74] width 24 height 12
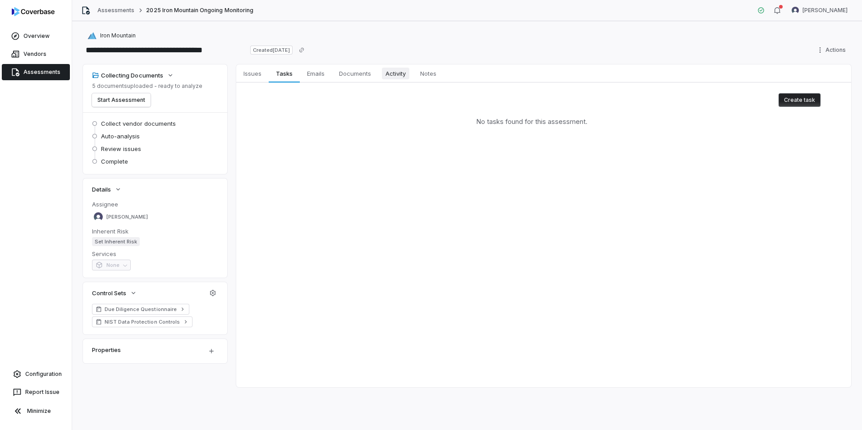
click at [390, 72] on span "Activity" at bounding box center [395, 74] width 27 height 12
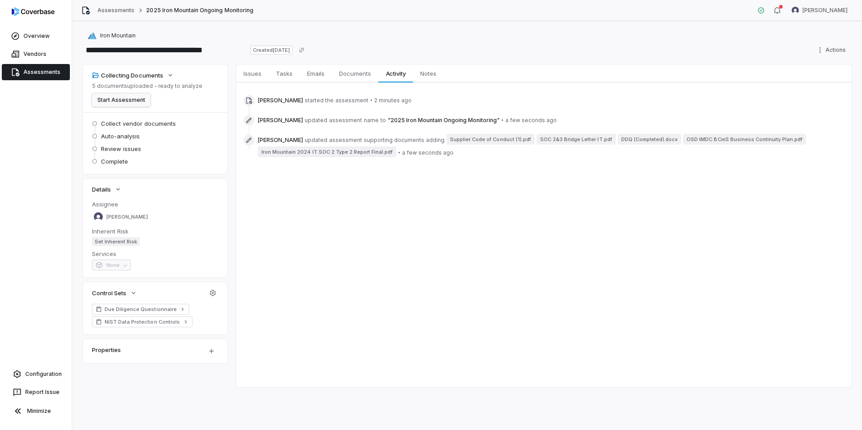
click at [124, 101] on button "Start Assessment" at bounding box center [121, 100] width 59 height 14
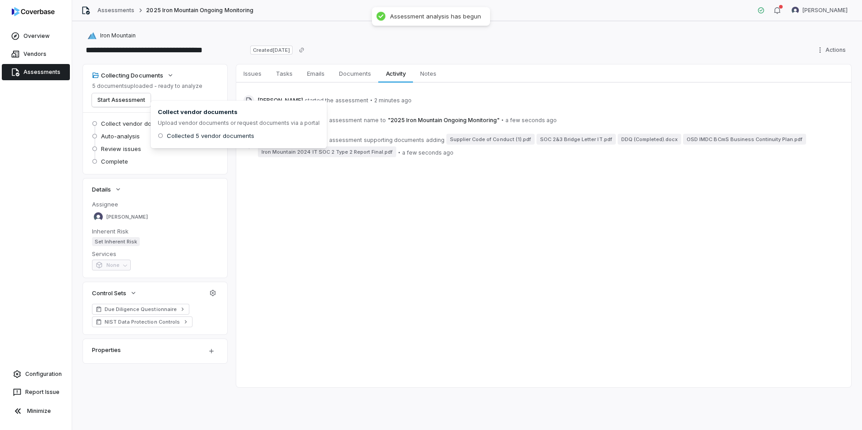
click at [94, 124] on icon at bounding box center [94, 123] width 5 height 5
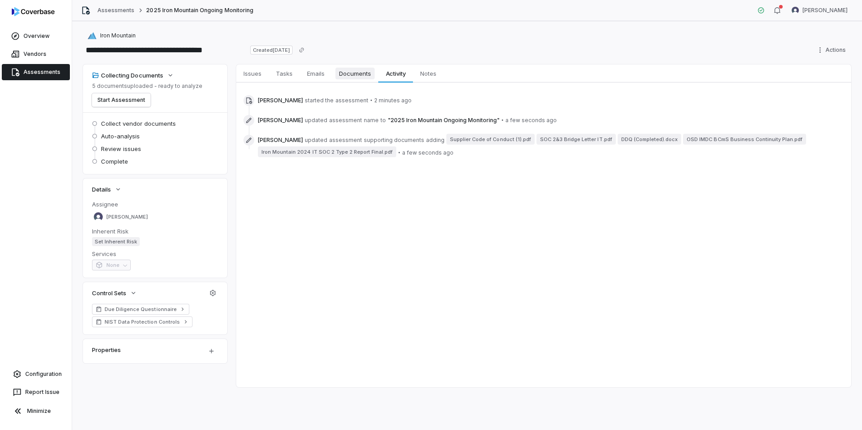
click at [345, 73] on span "Documents" at bounding box center [354, 74] width 39 height 12
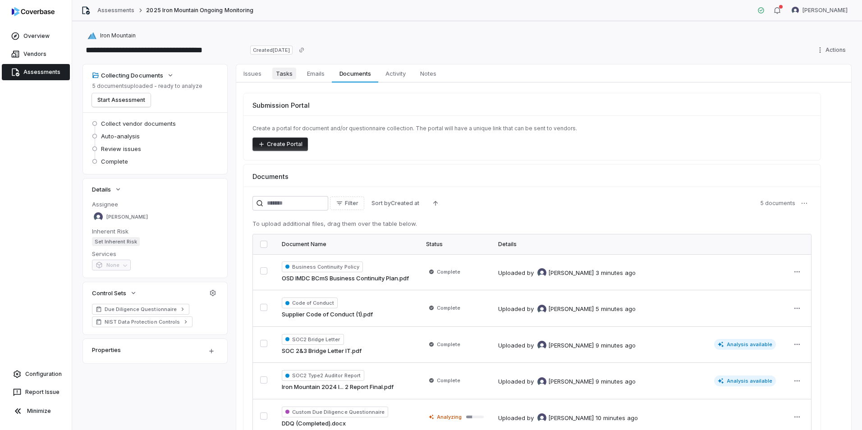
click at [278, 72] on span "Tasks" at bounding box center [284, 74] width 24 height 12
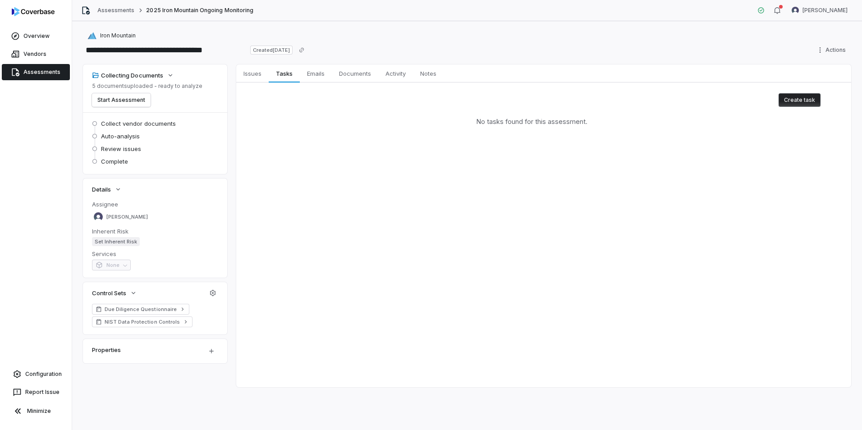
click at [107, 242] on span "Set Inherent Risk" at bounding box center [116, 241] width 48 height 9
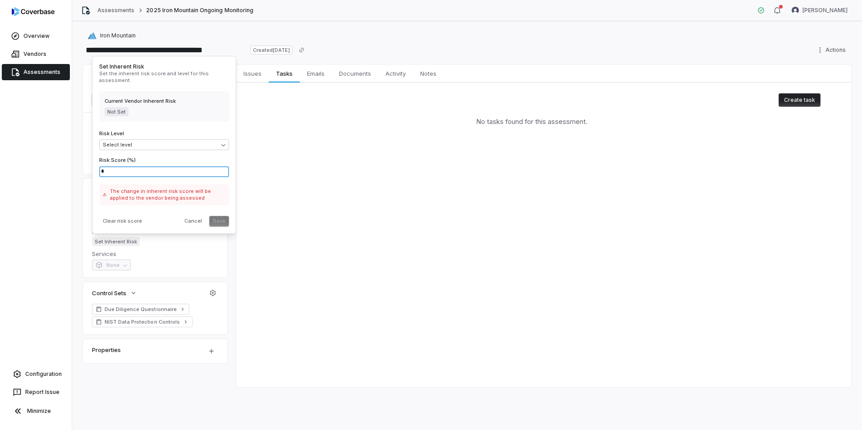
click at [109, 171] on input "*" at bounding box center [164, 171] width 130 height 11
click at [134, 144] on body "**********" at bounding box center [431, 215] width 862 height 430
click at [146, 115] on html "**********" at bounding box center [431, 215] width 862 height 430
click at [194, 220] on button "Cancel" at bounding box center [193, 221] width 25 height 11
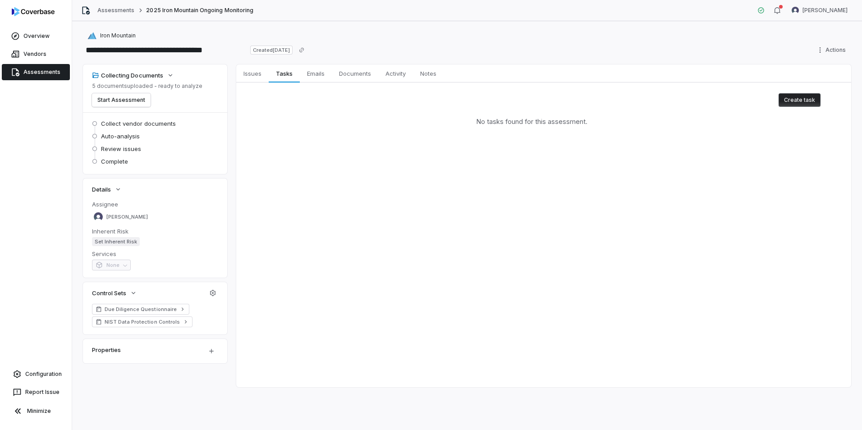
click at [375, 238] on div "Issues Issues Tasks Tasks Emails Emails Documents Documents Activity Activity N…" at bounding box center [543, 225] width 615 height 323
click at [27, 35] on link "Overview" at bounding box center [36, 36] width 68 height 16
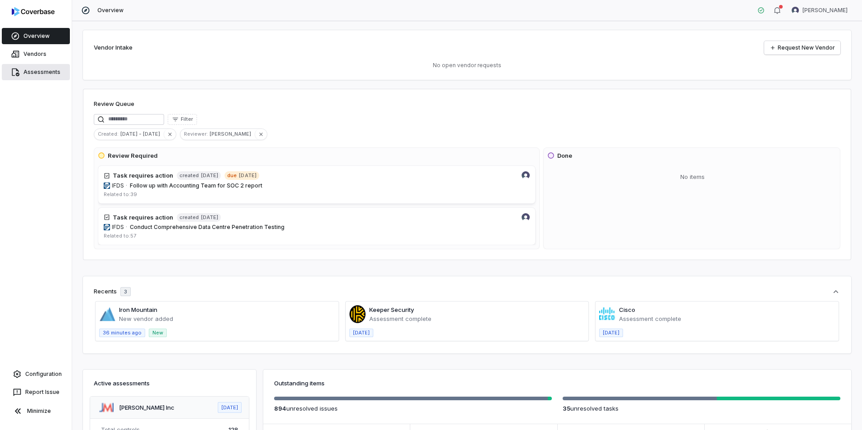
click at [34, 66] on link "Assessments" at bounding box center [36, 72] width 68 height 16
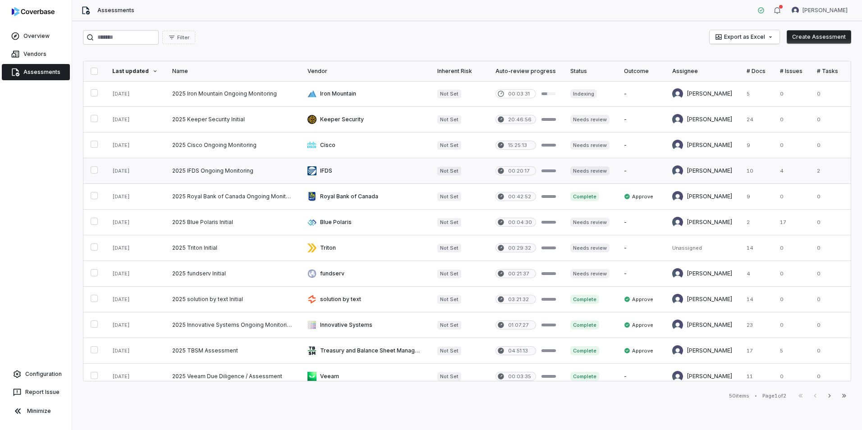
click at [240, 171] on link at bounding box center [232, 170] width 135 height 25
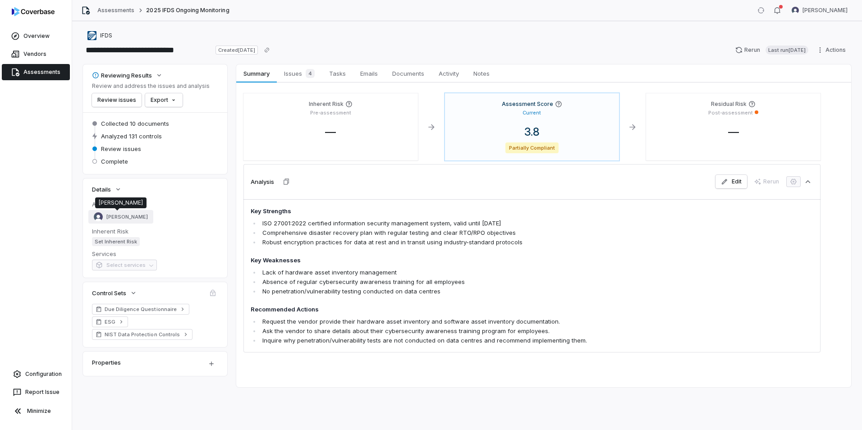
click at [122, 217] on span "Esther Barreto" at bounding box center [126, 217] width 41 height 7
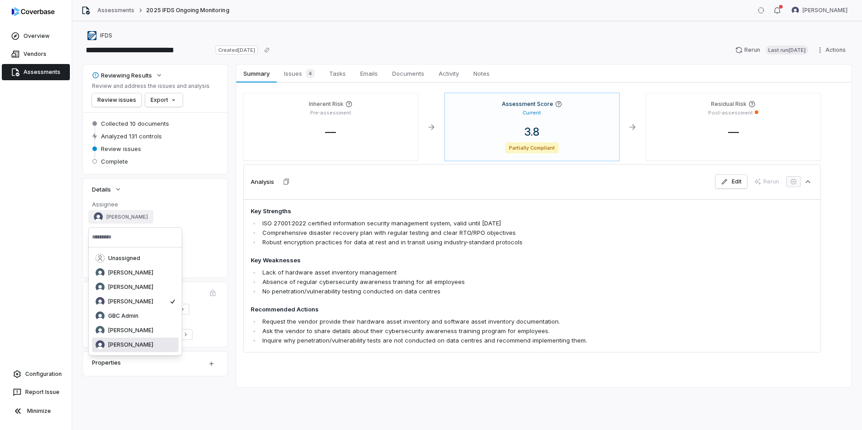
click at [136, 344] on span "Meghan Paonessa" at bounding box center [130, 344] width 45 height 7
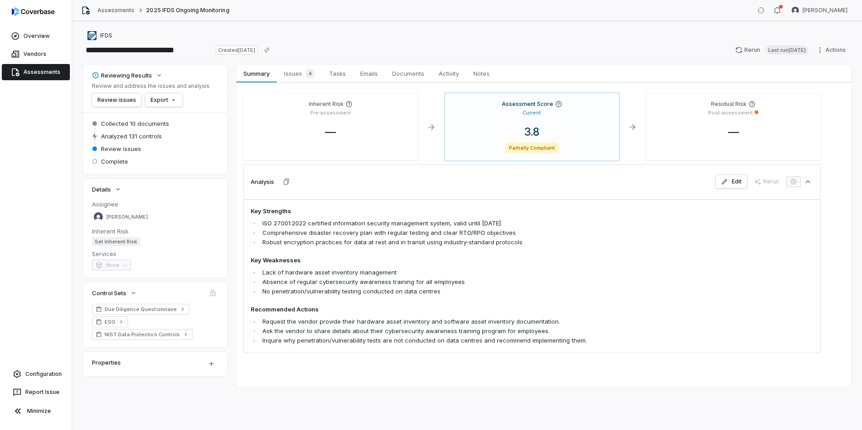
drag, startPoint x: 194, startPoint y: 22, endPoint x: 190, endPoint y: 27, distance: 5.8
click at [195, 25] on div "**********" at bounding box center [467, 225] width 790 height 409
click at [107, 11] on link "Assessments" at bounding box center [115, 10] width 37 height 7
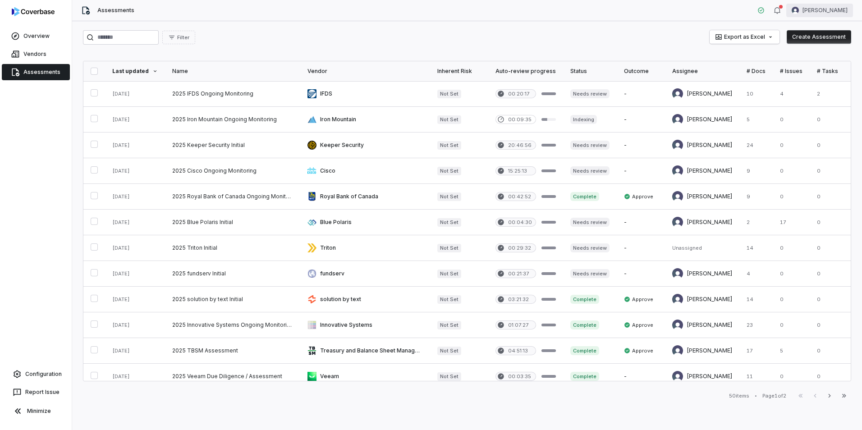
click at [827, 14] on html "Overview Vendors Assessments Configuration Report Issue Minimize Assessments Me…" at bounding box center [431, 215] width 862 height 430
click at [803, 82] on div "Log out" at bounding box center [814, 83] width 69 height 14
